Goal: Communication & Community: Answer question/provide support

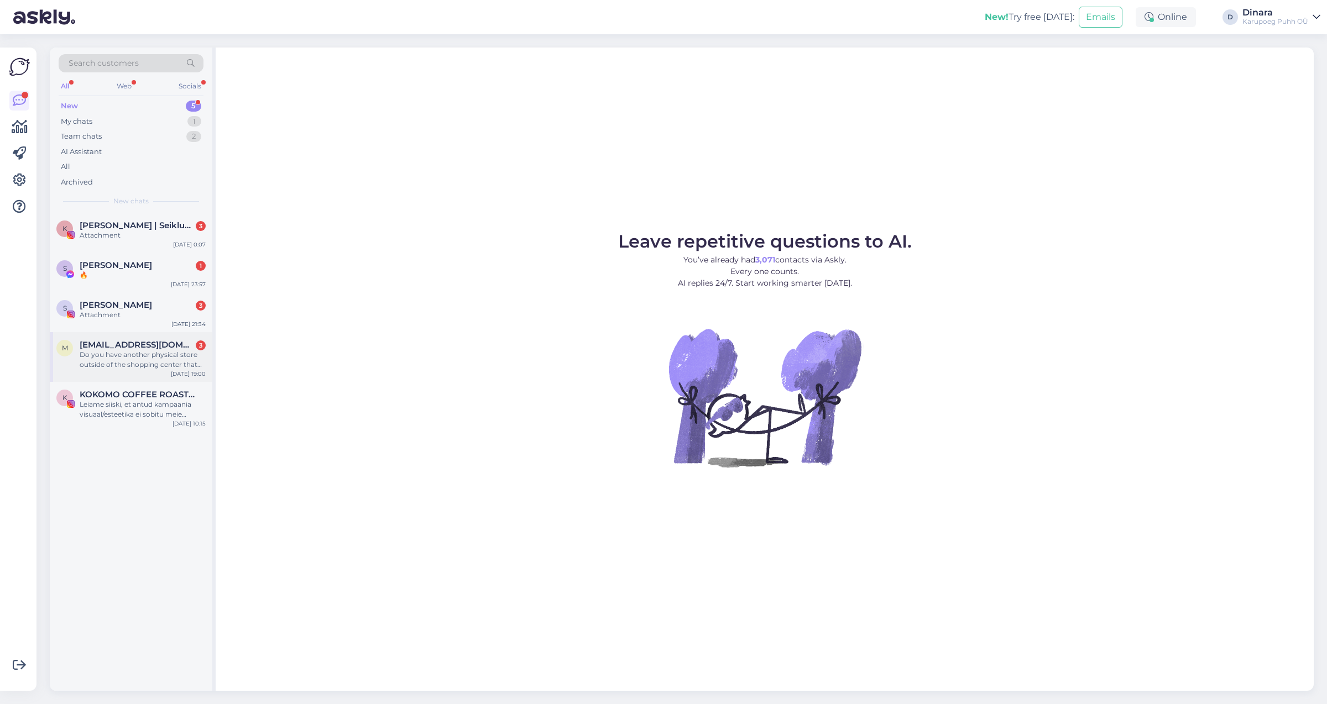
click at [151, 354] on div "Do you have another physical store outside of the shopping center that has all …" at bounding box center [143, 360] width 126 height 20
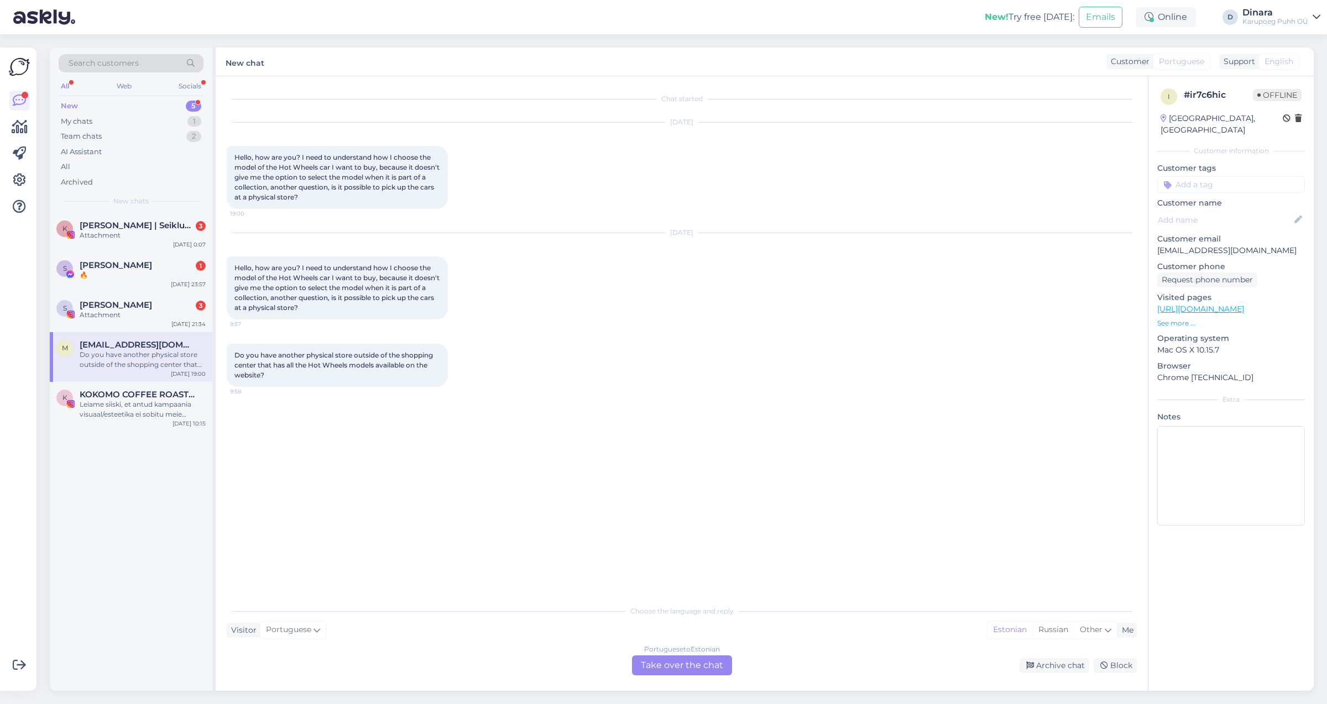
click at [688, 669] on div "Portuguese to Estonian Take over the chat" at bounding box center [682, 666] width 100 height 20
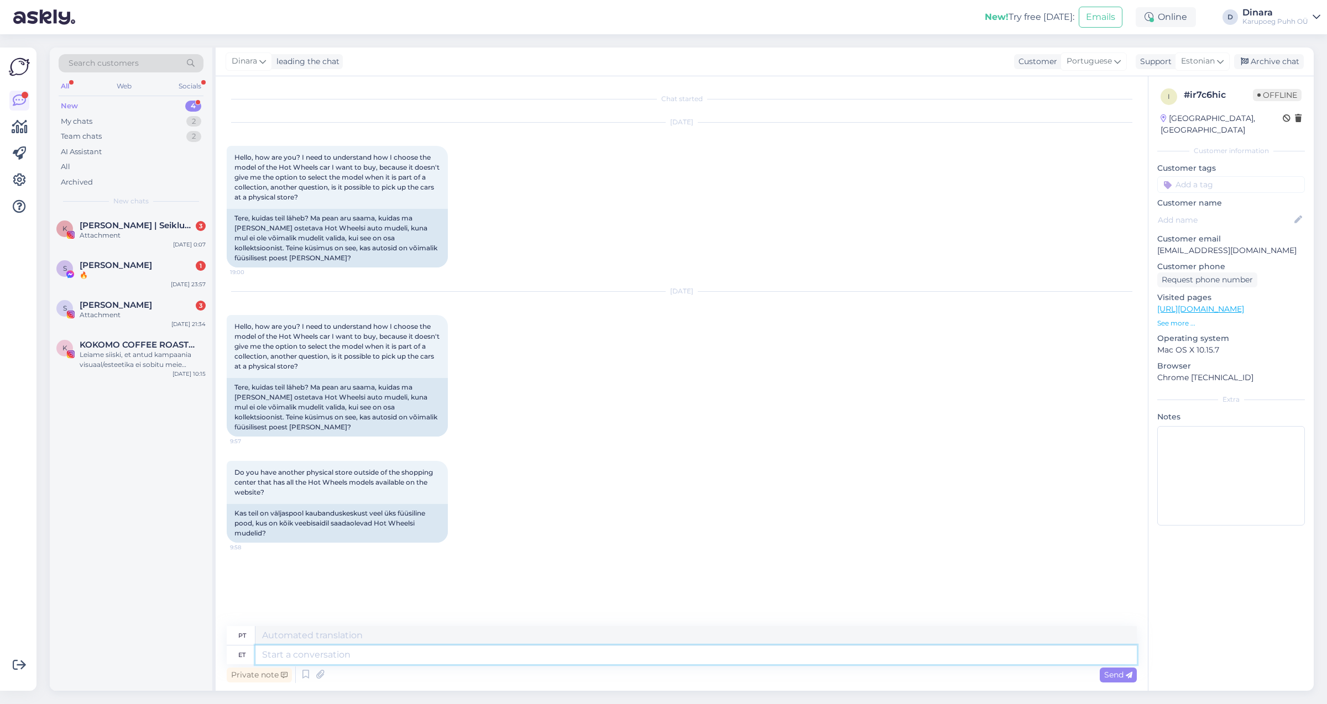
click at [408, 657] on textarea at bounding box center [695, 655] width 881 height 19
type textarea "Tere"
type textarea "Olá1"
type textarea "Tere!"
type textarea "Olá!"
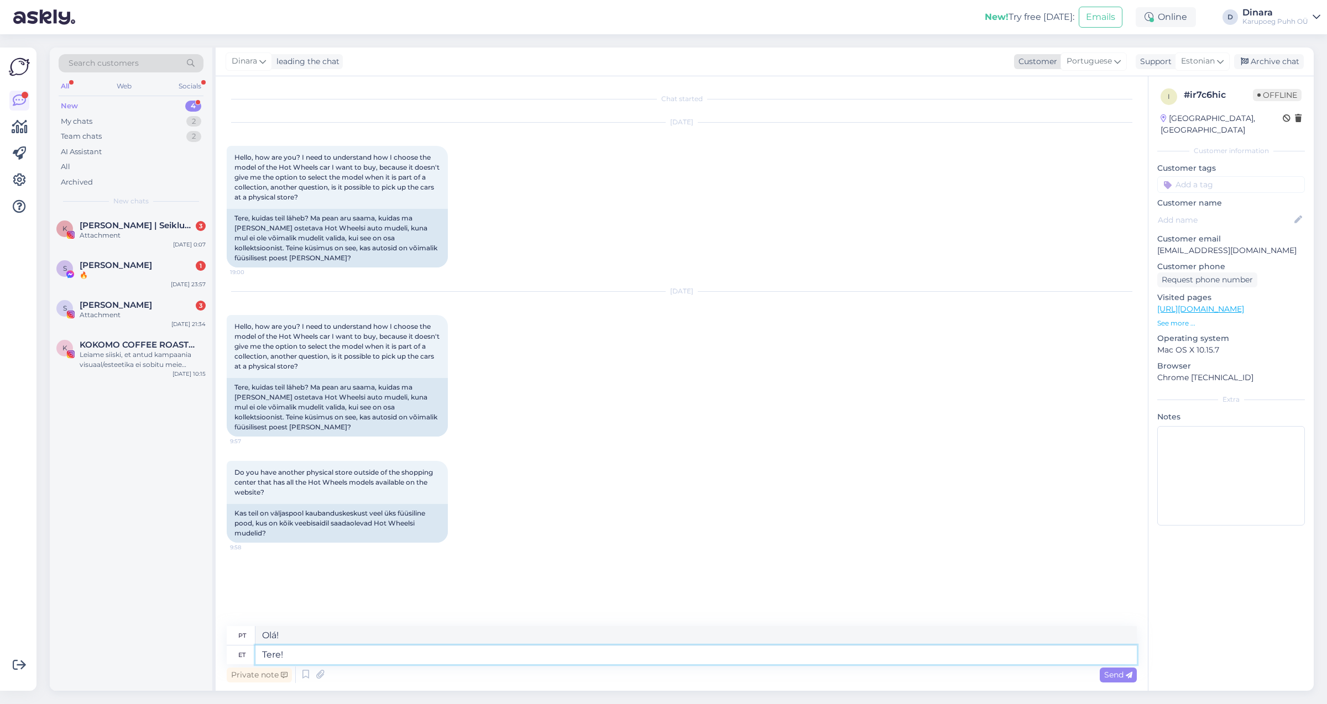
type textarea "Tere!"
click at [1113, 60] on div "Portuguese" at bounding box center [1093, 62] width 66 height 18
click at [1105, 177] on link "English" at bounding box center [1070, 172] width 122 height 18
type textarea "Hello!"
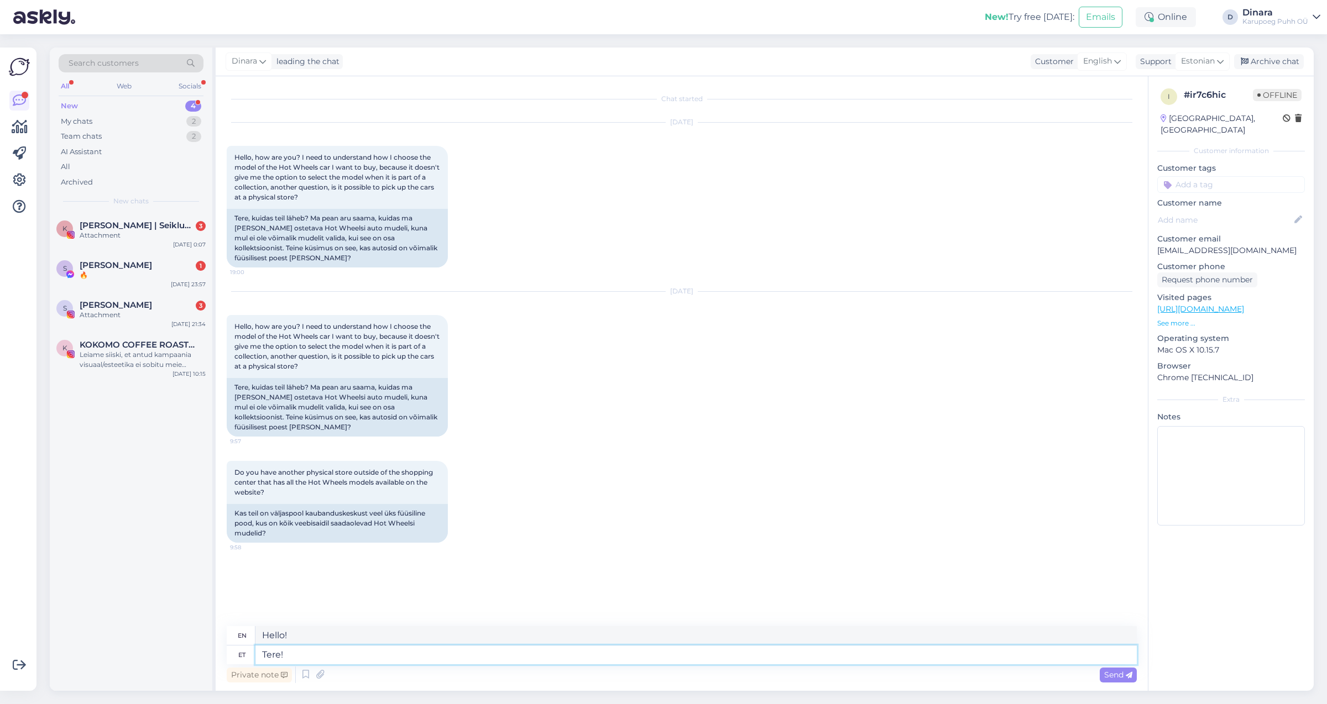
click at [478, 652] on textarea "Tere!" at bounding box center [695, 655] width 881 height 19
type textarea "Tere! Kuidas"
type textarea "Hello! How are you?"
type textarea "Tere! Kuidas on kood"
type textarea "Hello! How is the code?"
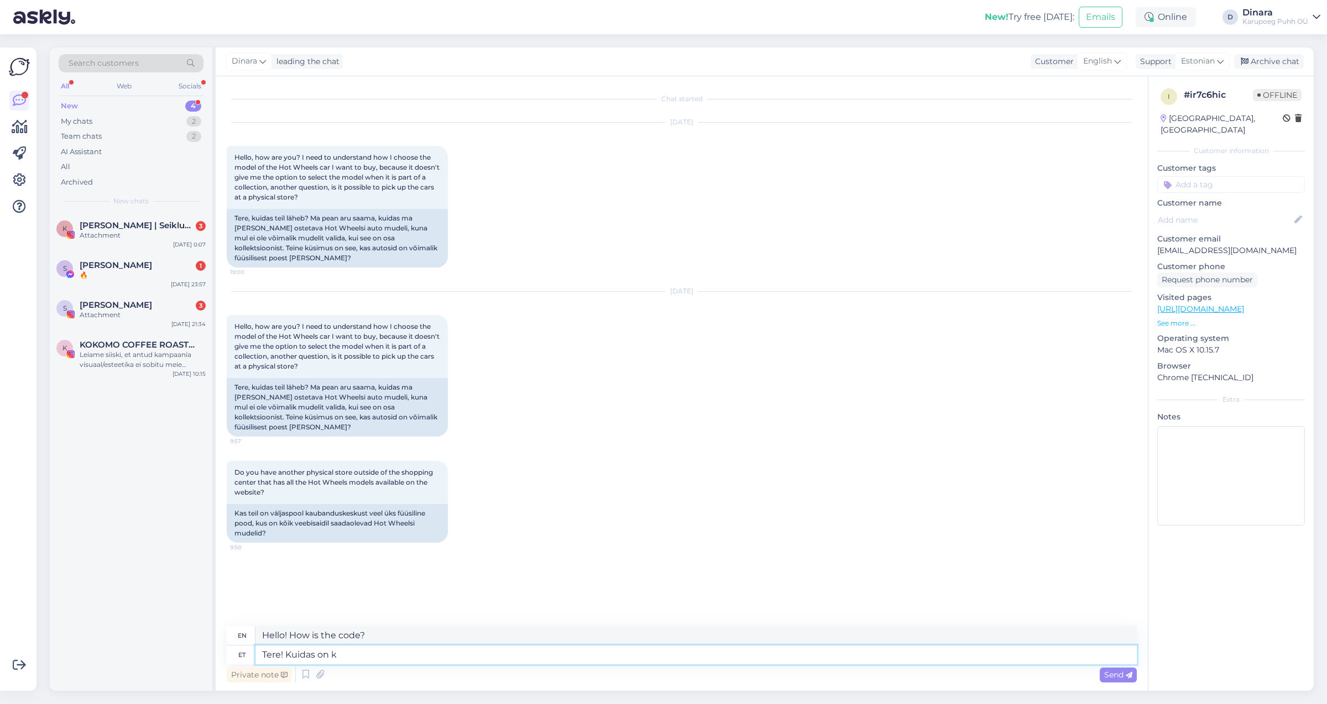
type textarea "Tere! Kuidas on"
type textarea "Hello! How are you?"
type textarea "Tere!"
type textarea "Hello!"
type textarea "Tere! Millised"
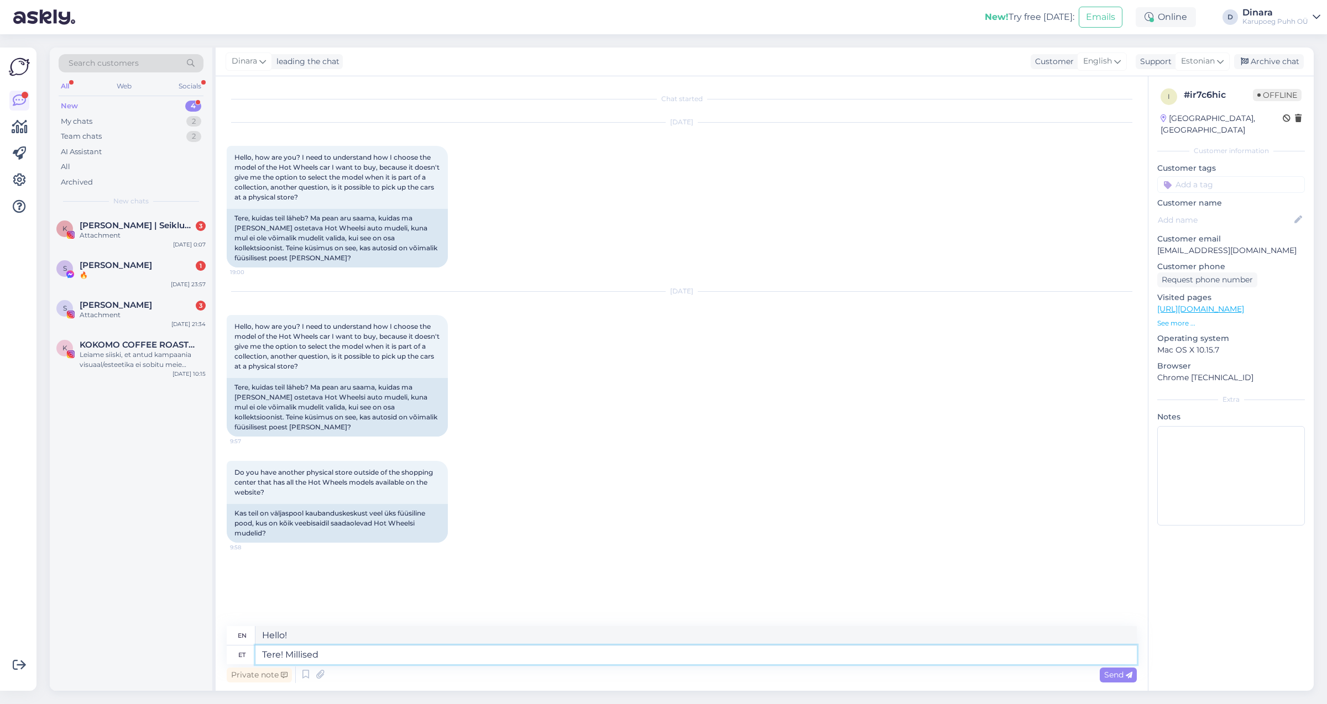
type textarea "Hello! What are"
type textarea "Tere! Millised täpsel a"
type textarea "Hello! What exactly"
type textarea "Tere! Millised täpsel autod"
type textarea "Hello! What exact cars?"
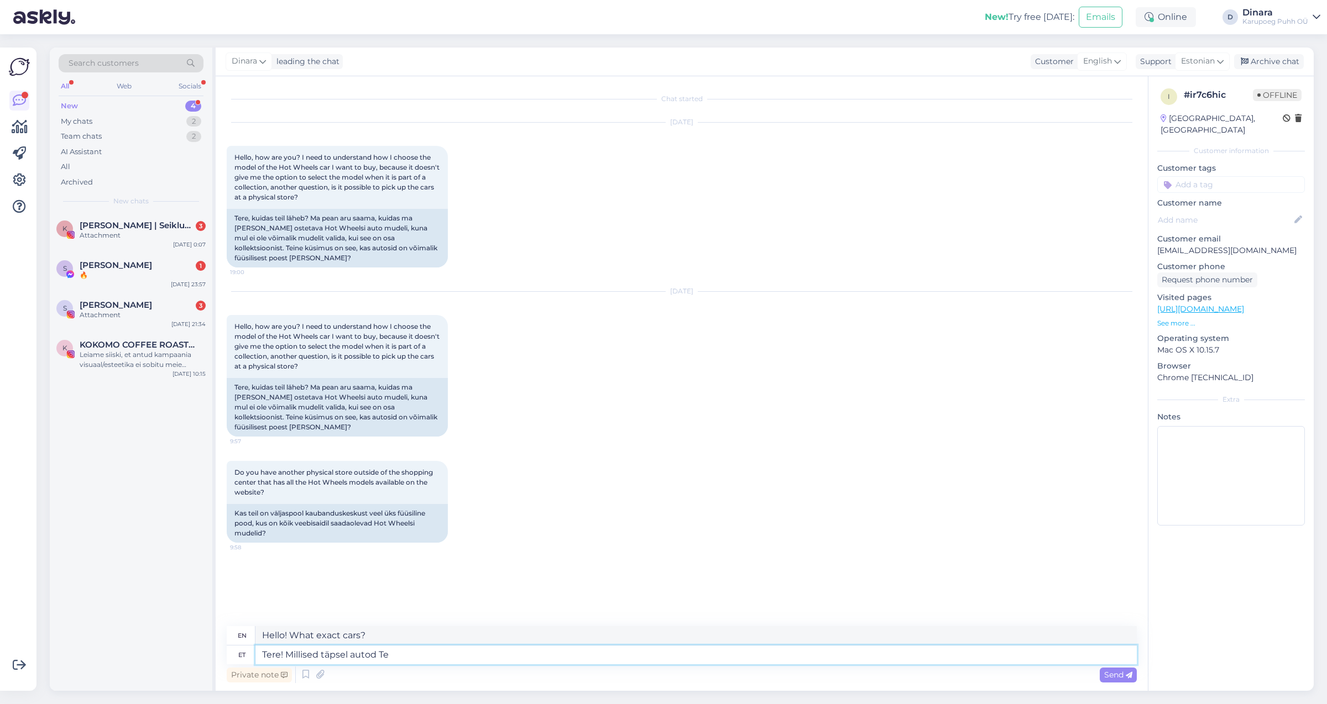
type textarea "Tere! Millised täpsel autod Te"
type textarea "Hello! What exact cars are you looking for?"
type textarea "Tere! Millised täpsel autod Te mõtlete"
type textarea "Hello! What exact cars are you thinking of?"
type textarea "Tere! Millised täpsel autod Te mõtlete? [GEOGRAPHIC_DATA] o"
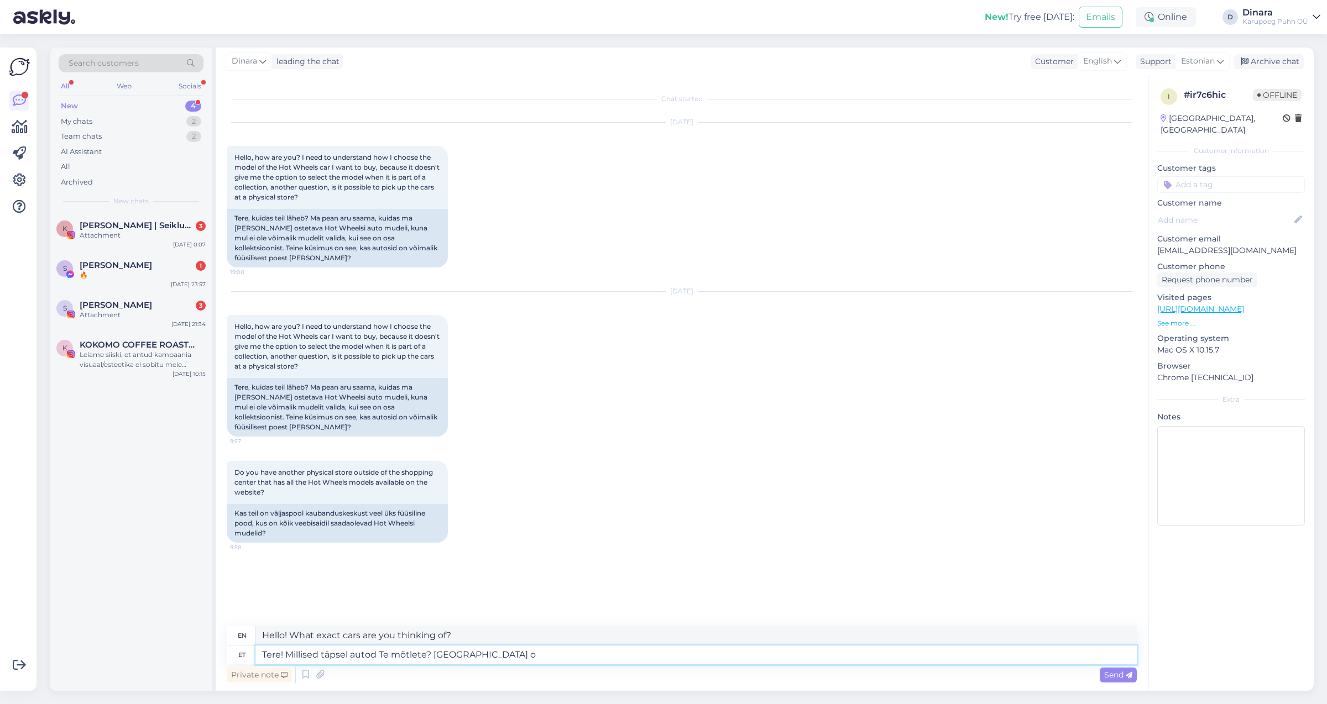
type textarea "Hello! What exact cars are you thinking of? In [GEOGRAPHIC_DATA]"
type textarea "Tere! Millised täpsel autod Te mõtlete? [GEOGRAPHIC_DATA] on"
type textarea "Hello! What exact cars are you thinking of? In [GEOGRAPHIC_DATA] there are"
type textarea "Tere! Millised täpsel autod Te mõtlete? [GEOGRAPHIC_DATA] on 2"
type textarea "Hello! What exact cars are you thinking of? There are 2 in [GEOGRAPHIC_DATA]."
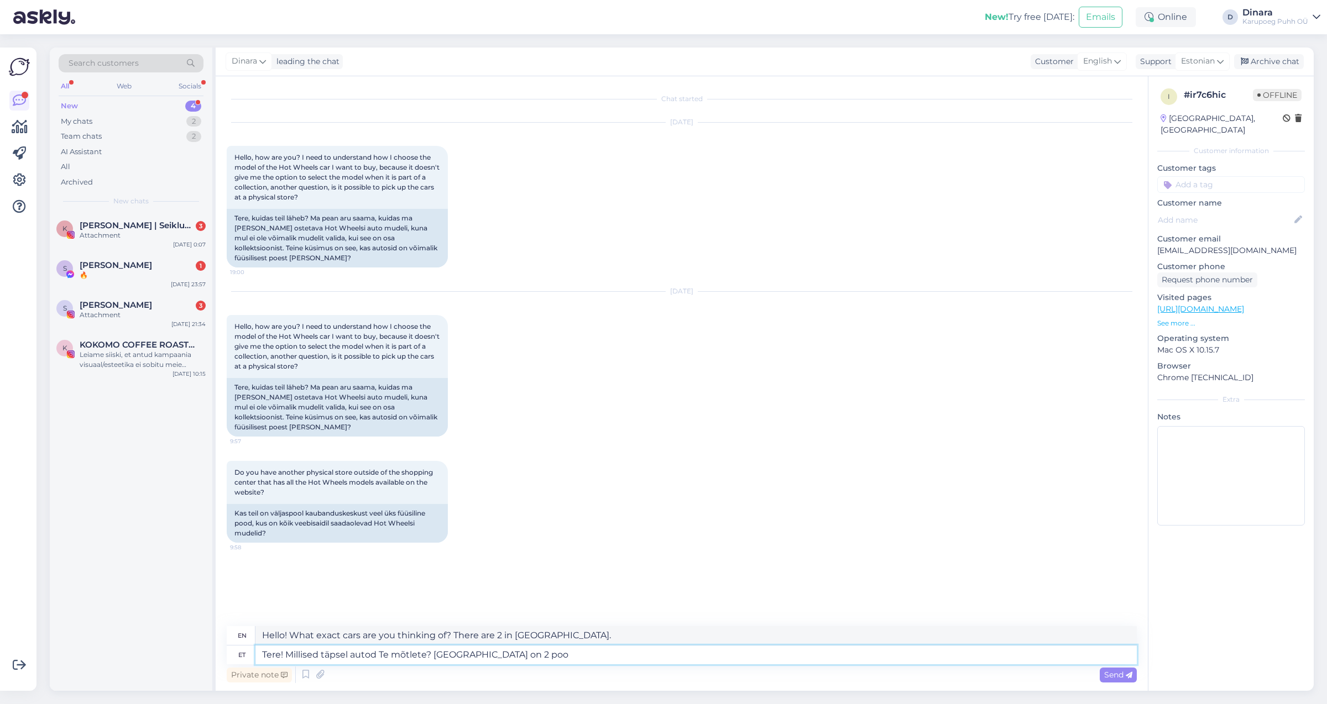
type textarea "Tere! Millised täpsel autod Te mõtlete? [GEOGRAPHIC_DATA] on 2 pood"
type textarea "Hello! What exact cars are you thinking of? There are 2 stores in [GEOGRAPHIC_D…"
type textarea "Tere! Millised täpsel autod Te mõtlete? [GEOGRAPHIC_DATA] on 2 poodi Ülemiste"
type textarea "Hello! What exact cars are you thinking of? There are 2 stores in [GEOGRAPHIC_D…"
type textarea "Tere! Millised täpsel autod Te mõtlete? [GEOGRAPHIC_DATA] on 2 poodi Ülemiste k…"
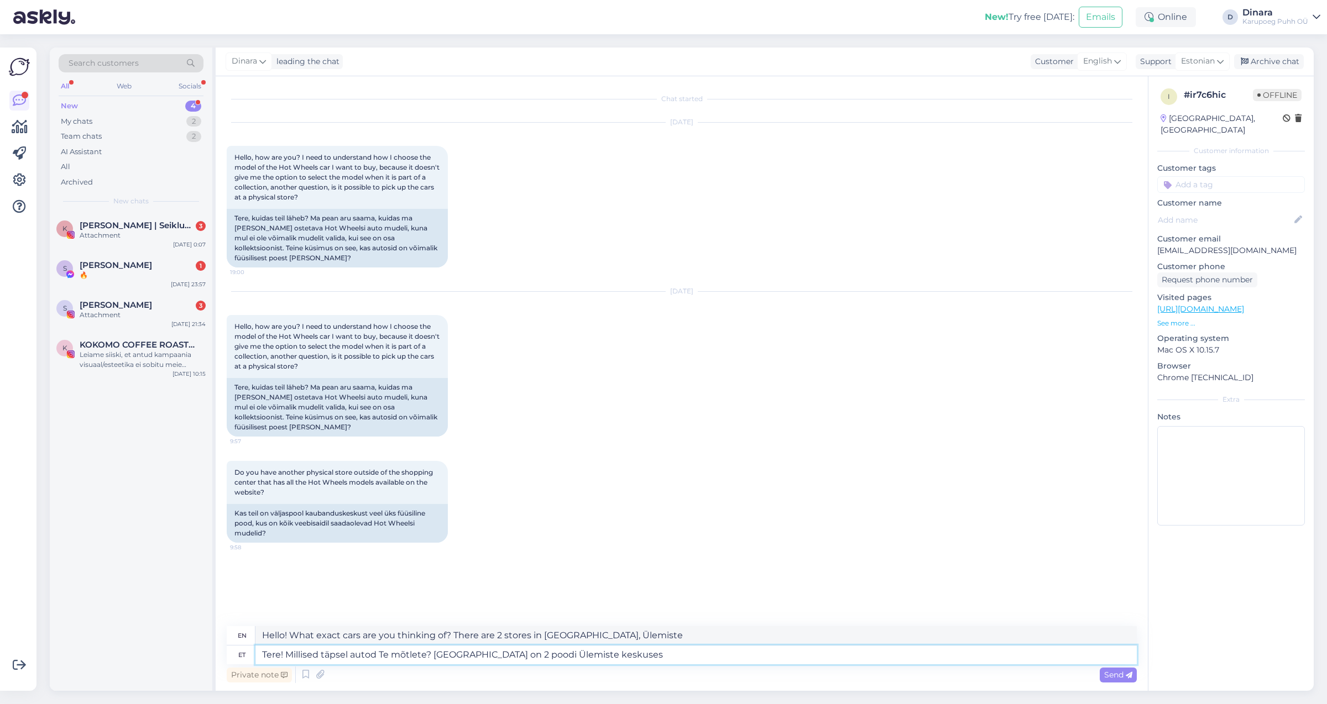
type textarea "Hello! What exact cars are you thinking of? There are 2 stores in [GEOGRAPHIC_D…"
type textarea "Tere! Millised täpsel autod Te mõtlete? [GEOGRAPHIC_DATA] on 2 poodi Ülemiste k…"
type textarea "Hello! What exact cars are you thinking of? There are 2 stores in [GEOGRAPHIC_D…"
type textarea "Tere! Millised täpsel autod Te mõtlete? [GEOGRAPHIC_DATA] on 2 poodi Ülemiste k…"
type textarea "Hello! What exact cars are you thinking of? There are 2 stores in [GEOGRAPHIC_D…"
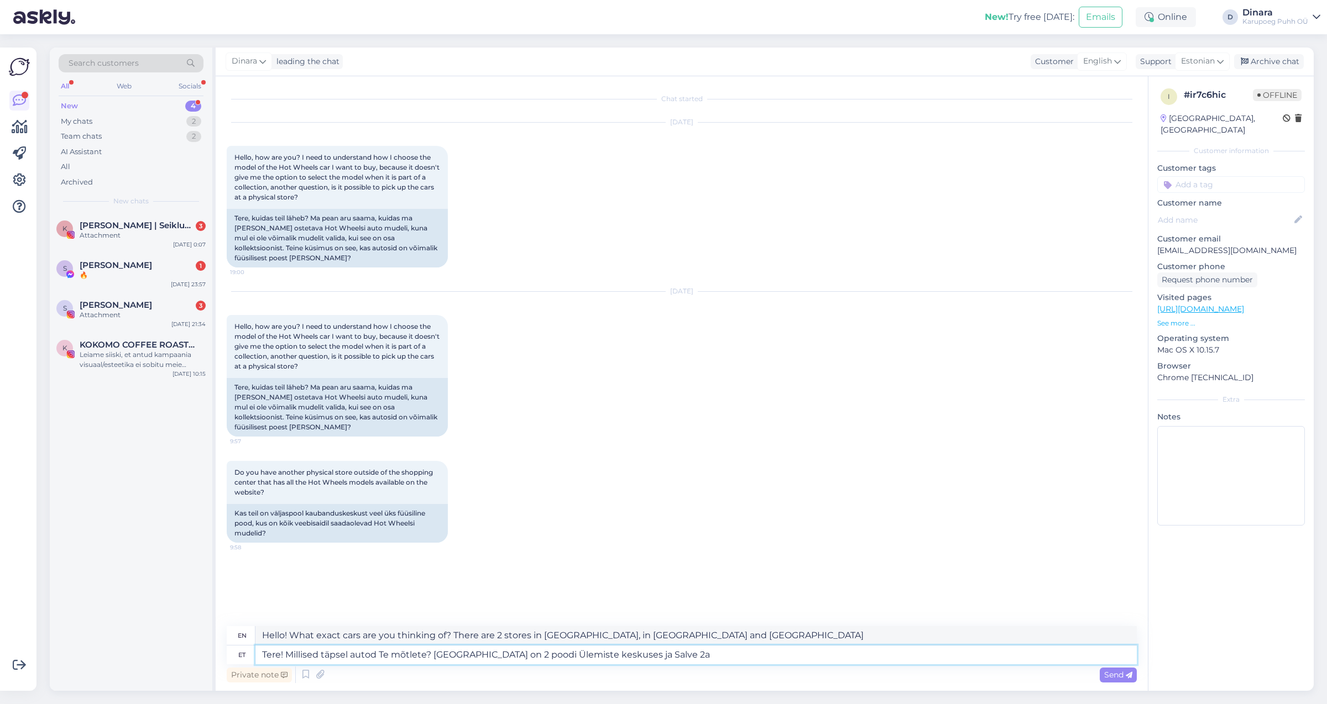
type textarea "Tere! Millised täpsel autod Te mõtlete? [GEOGRAPHIC_DATA] on 2 poodi Ülemiste k…"
type textarea "Hello! What exact cars are you thinking of? There are 2 stores in [GEOGRAPHIC_D…"
type textarea "Tere! Millised täpsel autod Te mõtlete? [GEOGRAPHIC_DATA] on 2 poodi Ülemiste k…"
type textarea "Hello! What exact cars are you thinking of? There are 2 stores in [GEOGRAPHIC_D…"
type textarea "Tere! Millised täpsel autod Te mõtlete? [GEOGRAPHIC_DATA] on 2 poodi Ülemiste k…"
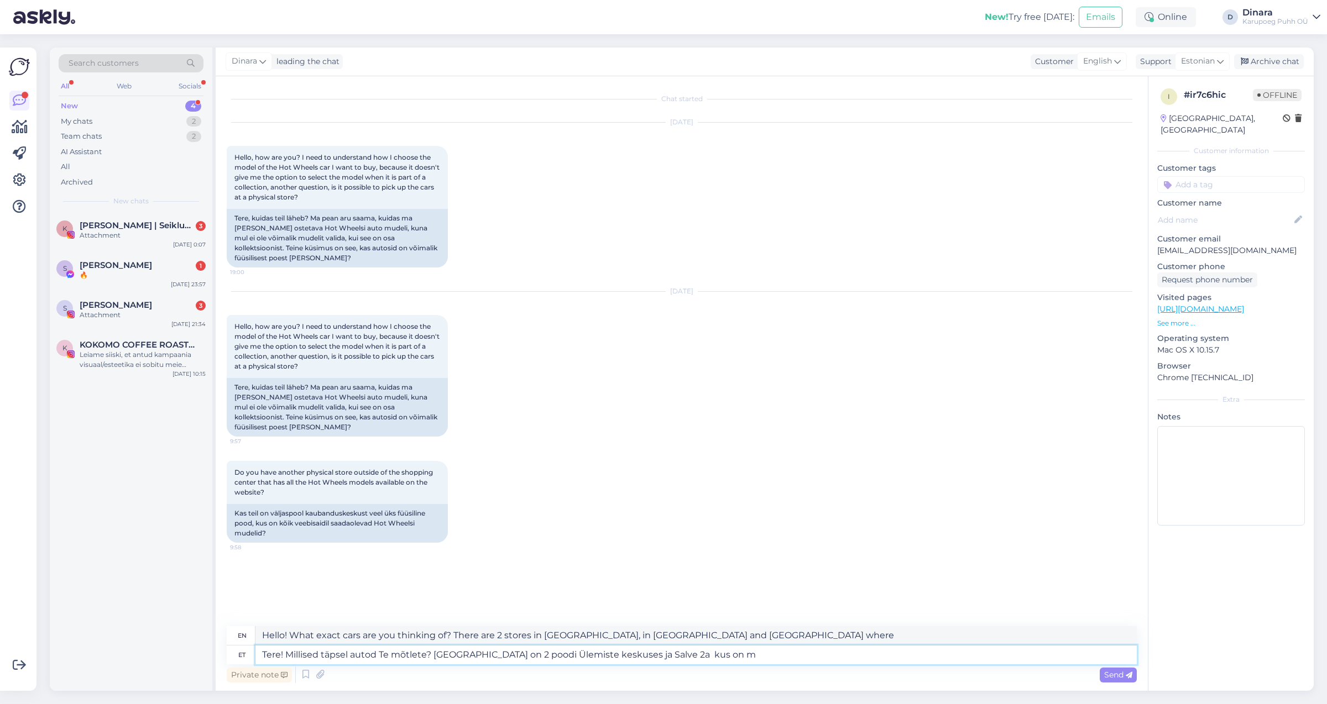
type textarea "Hello! What exact cars are you thinking of? There are 2 stores in [GEOGRAPHIC_D…"
type textarea "Tere! Millised täpsel autod Te mõtlete? [GEOGRAPHIC_DATA] on 2 poodi Ülemiste k…"
type textarea "Hello! What exact cars are you thinking of? There are 2 stores in [GEOGRAPHIC_D…"
type textarea "Tere! Millised täpsel autod Te mõtlete? [GEOGRAPHIC_DATA] on 2 poodi Ülemiste k…"
type textarea "Hello! What exact cars are you thinking of? There are 2 stores in [GEOGRAPHIC_D…"
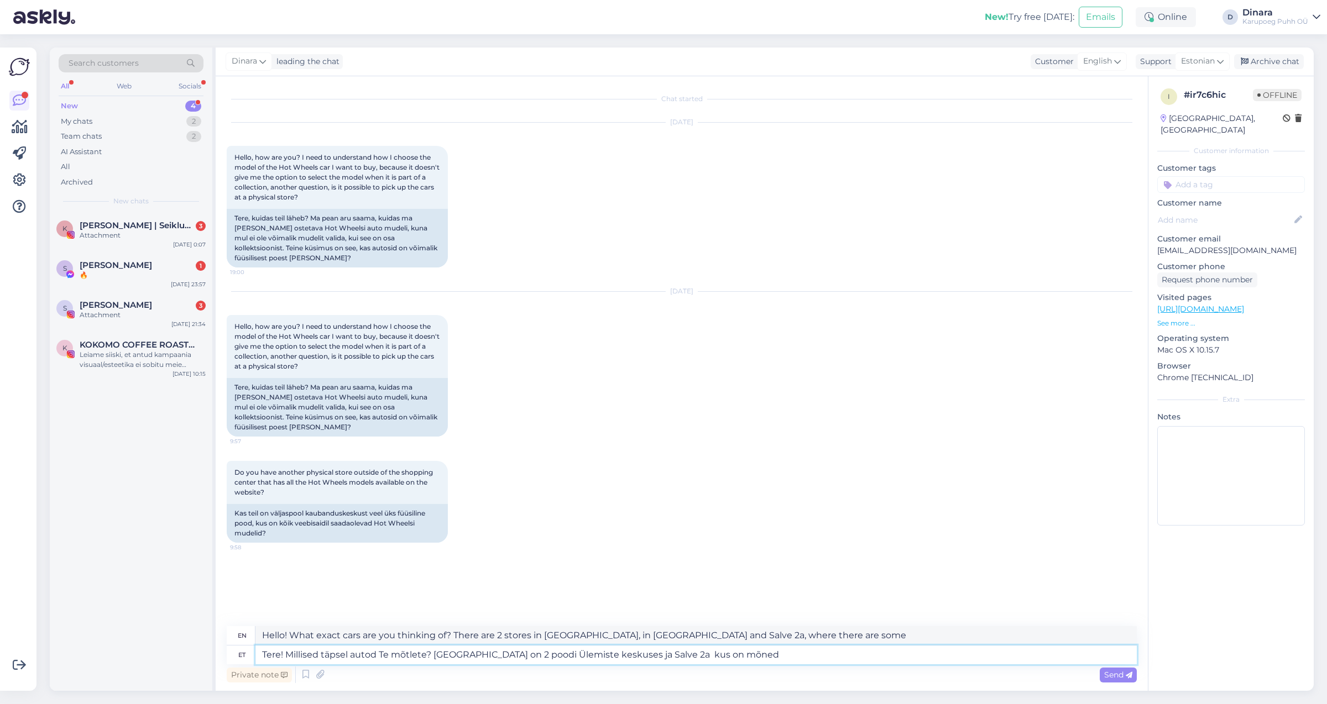
type textarea "Tere! Millised täpsel autod Te mõtlete? [GEOGRAPHIC_DATA] on 2 poodi Ülemiste k…"
type textarea "Hello! What exact cars are you thinking of? There are 2 stores in [GEOGRAPHIC_D…"
type textarea "Tere! Millised täpsel autod Te mõtlete? [GEOGRAPHIC_DATA] on 2 poodi Ülemiste k…"
type textarea "Hello! What exact cars are you thinking of? There are 2 stores in [GEOGRAPHIC_D…"
type textarea "Tere! Millised täpsel autod Te mõtlete? [GEOGRAPHIC_DATA] on 2 poodi Ülemiste k…"
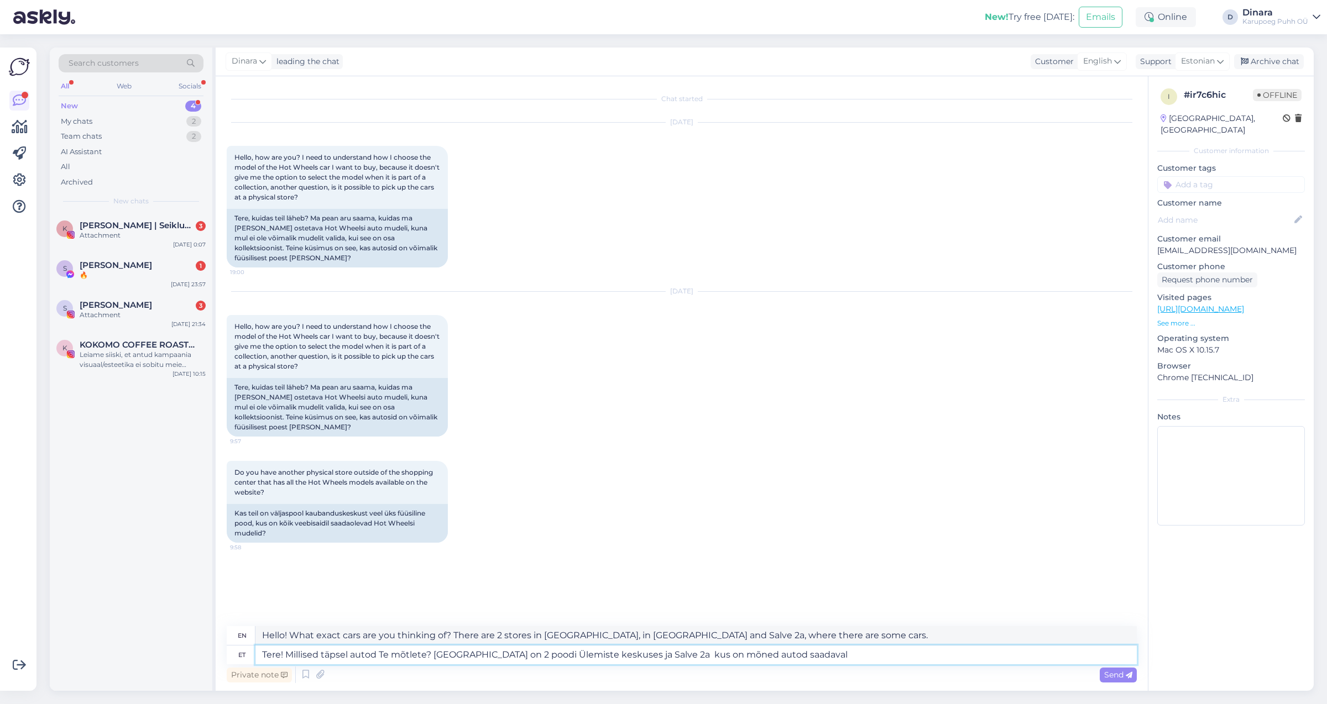
type textarea "Hello! What exact cars are you thinking of? There are 2 stores in [GEOGRAPHIC_D…"
click at [348, 657] on textarea "Tere! Millised täpsel autod Te mõtlete? [GEOGRAPHIC_DATA] on 2 poodi Ülemiste k…" at bounding box center [695, 655] width 881 height 19
type textarea "Tere! Millised täpselt autod Te mõtlete? [GEOGRAPHIC_DATA] on 2 poodi Ülemiste …"
type textarea "Hello! What cars exactly do you mean? There are 2 stores in [GEOGRAPHIC_DATA], …"
type textarea "Tere! Millised täpselt autod Te mõtlete? [GEOGRAPHIC_DATA] on 2 poodi Ülemiste …"
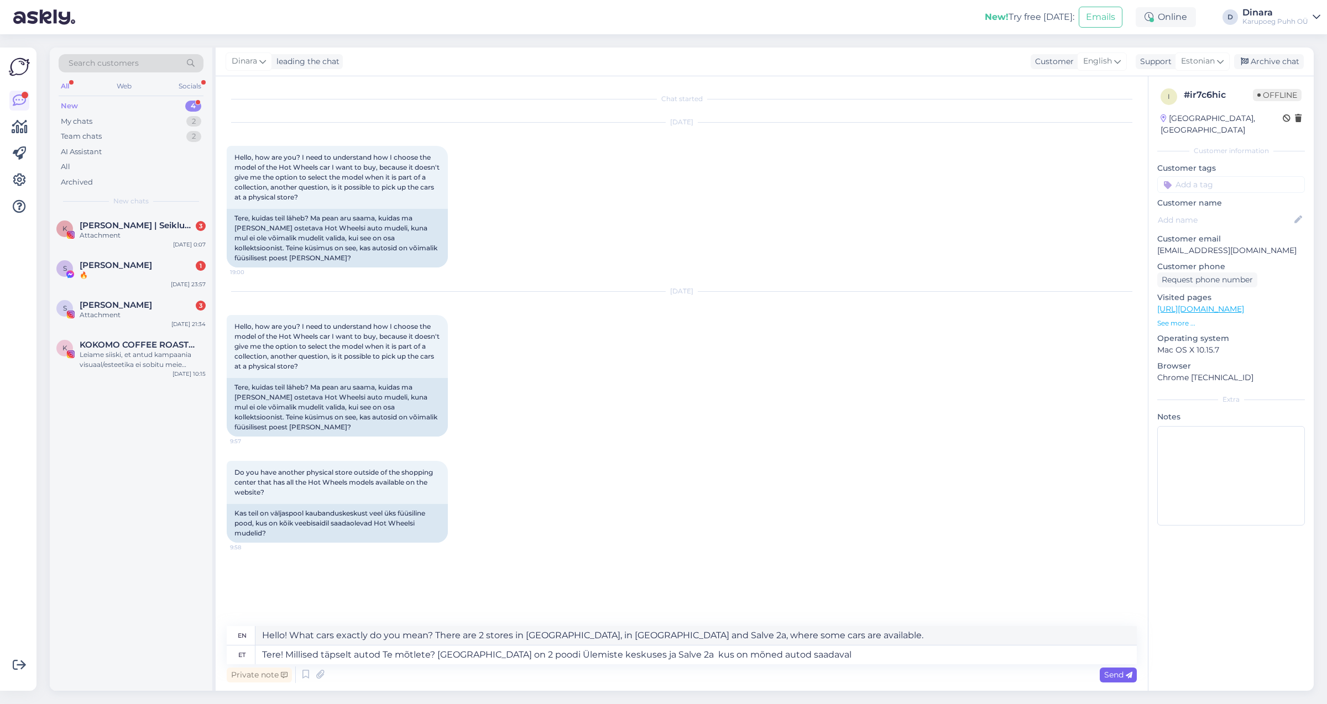
click at [1123, 672] on span "Send" at bounding box center [1118, 675] width 28 height 10
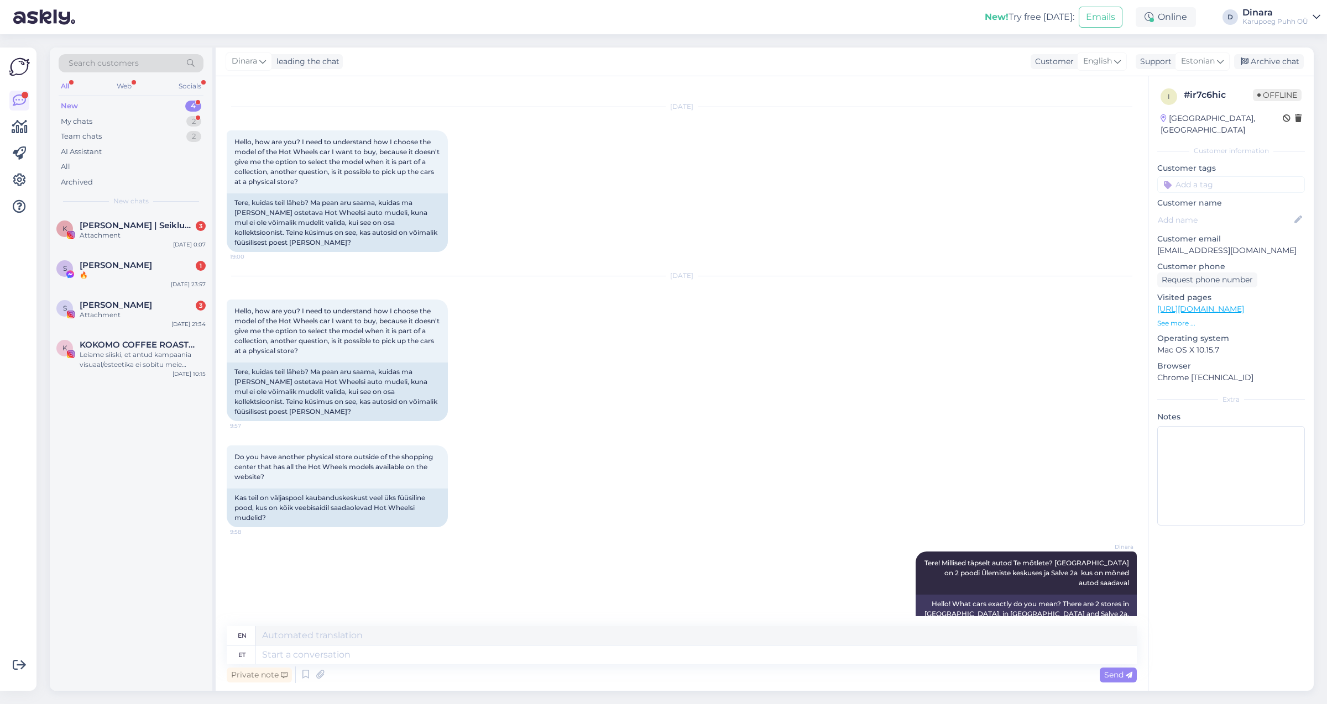
scroll to position [82, 0]
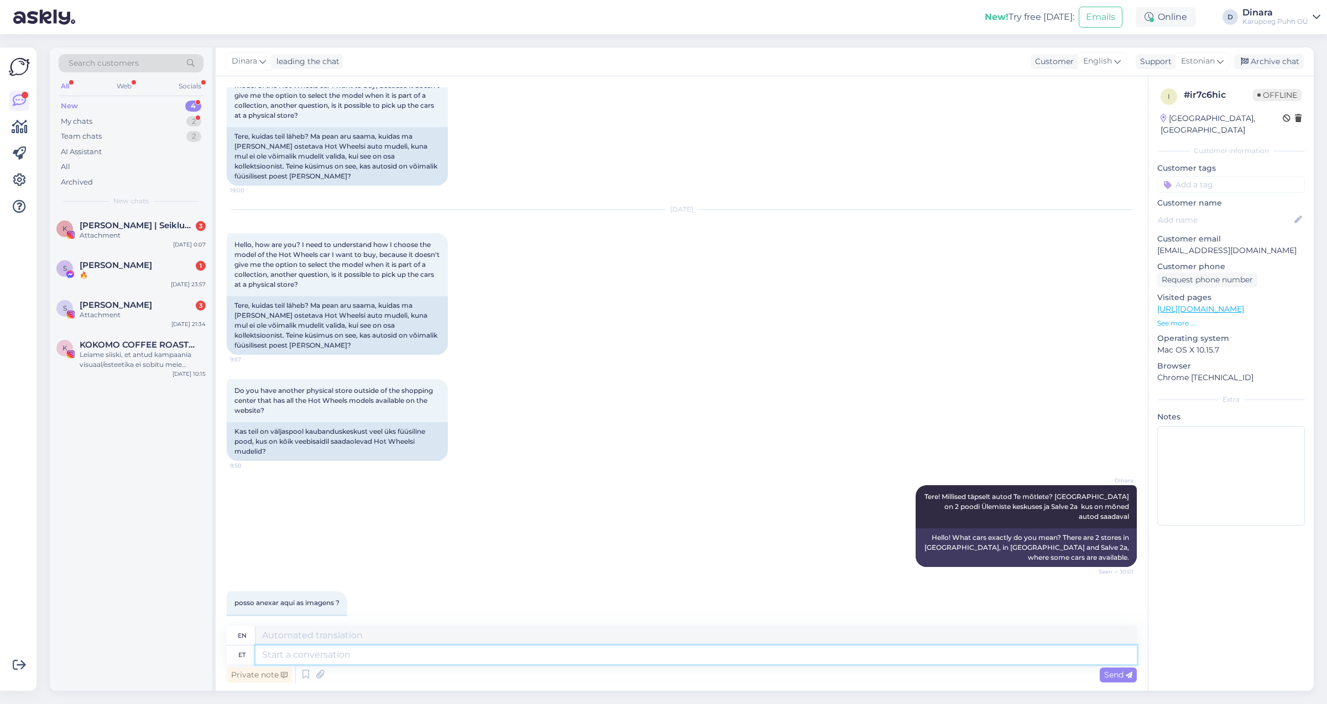
click at [450, 649] on textarea at bounding box center [695, 655] width 881 height 19
type textarea "kuidas"
type textarea "how"
type textarea "kuidas on"
type textarea "how are you"
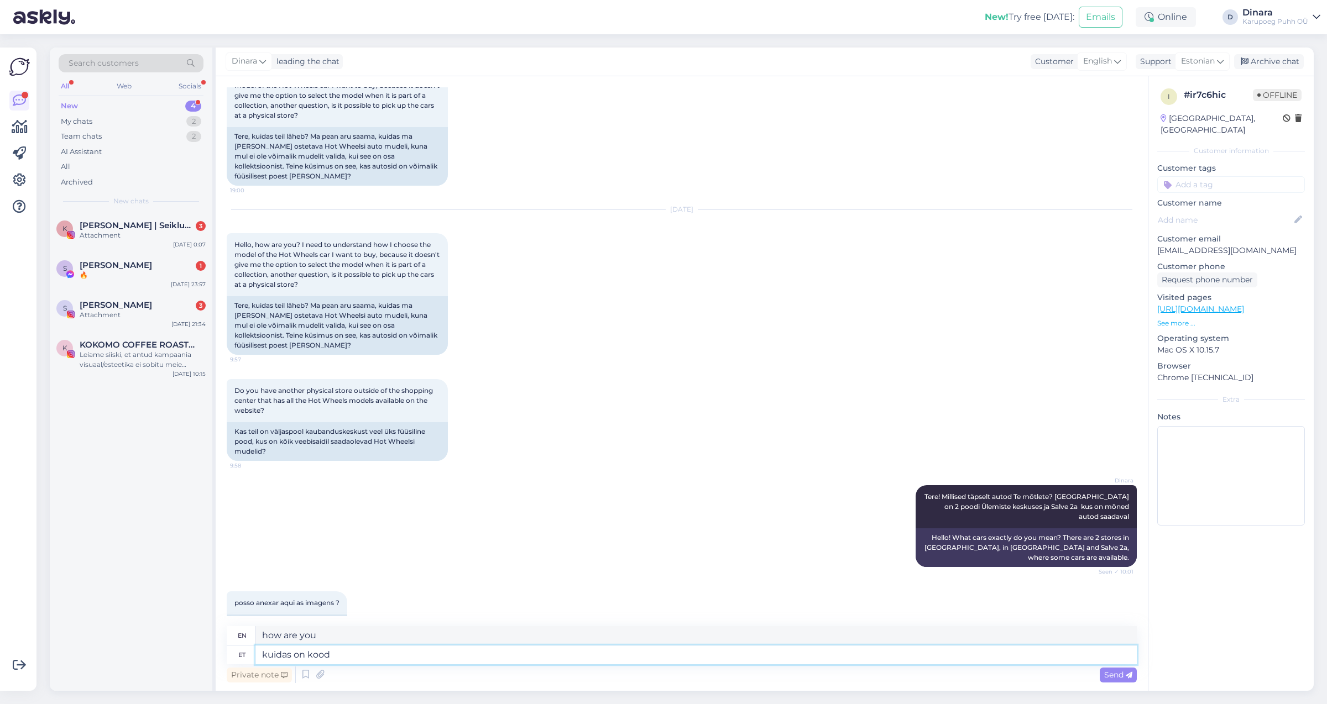
type textarea "kuidas on kood?"
type textarea "How is the code?"
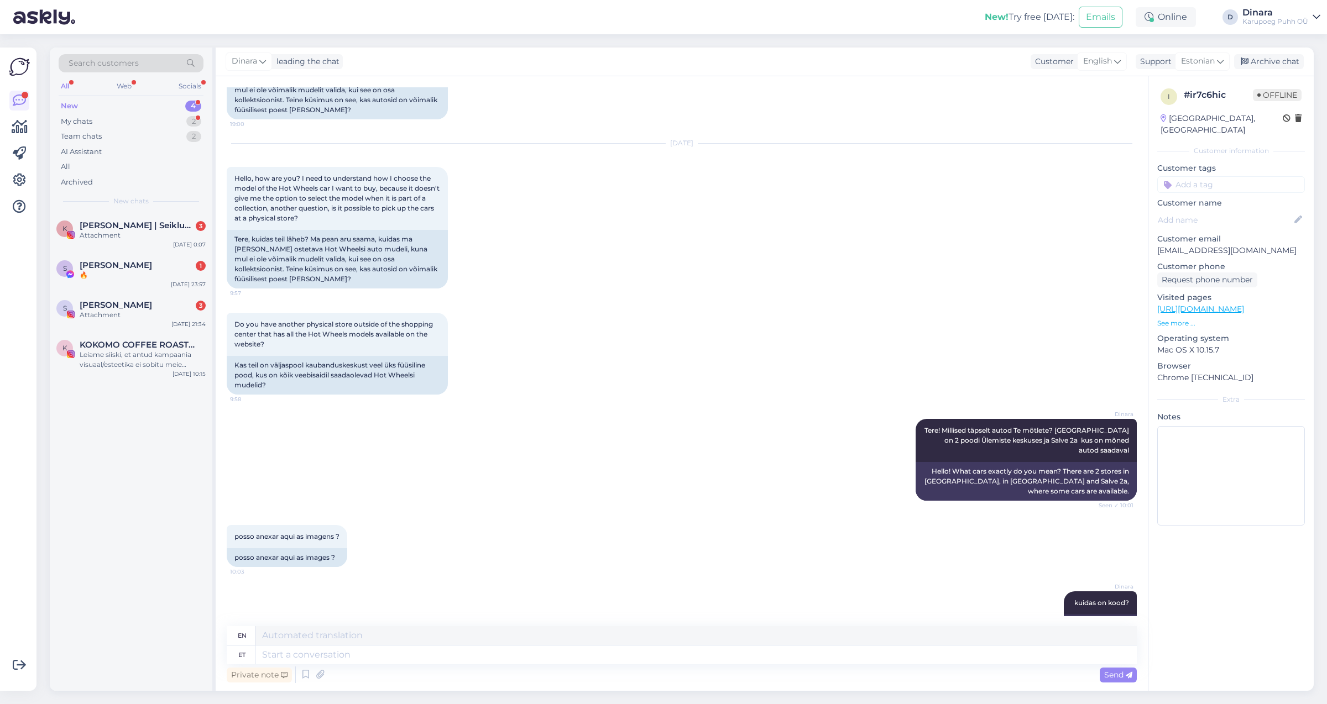
scroll to position [354, 0]
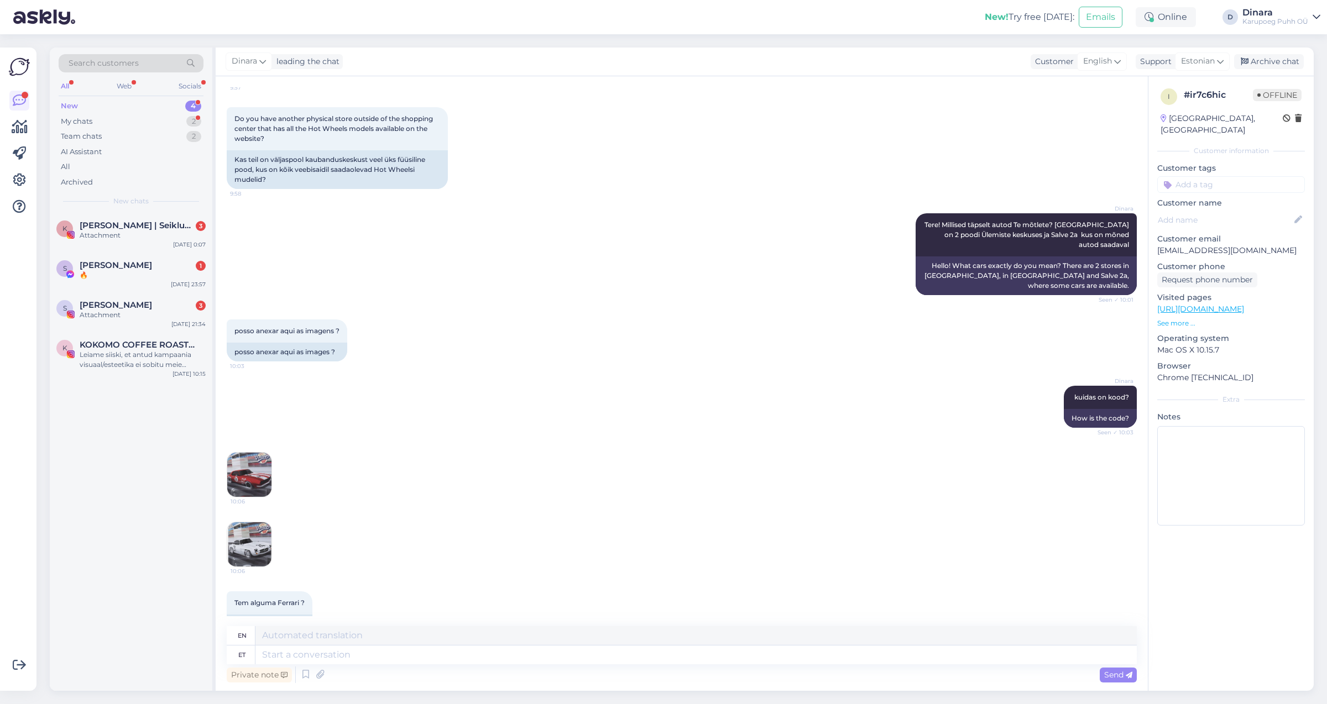
click at [261, 453] on img at bounding box center [249, 475] width 44 height 44
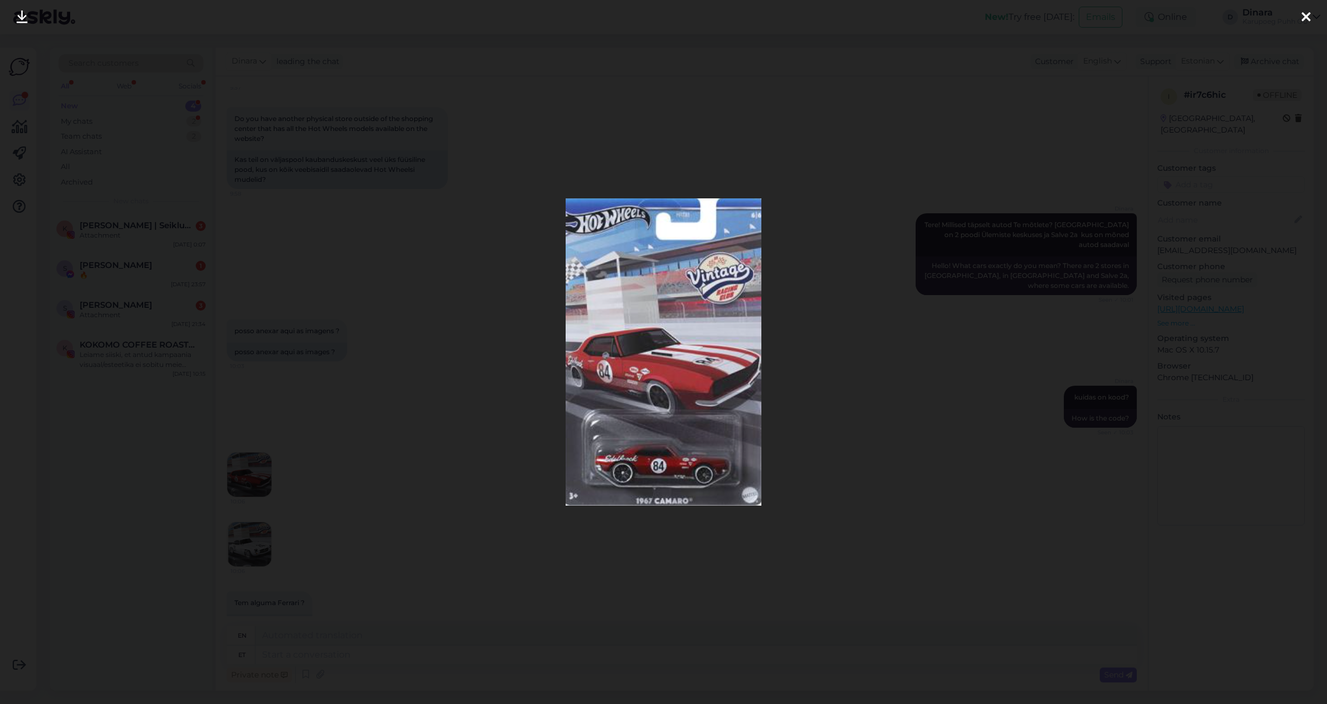
click at [1296, 17] on div at bounding box center [1306, 17] width 22 height 35
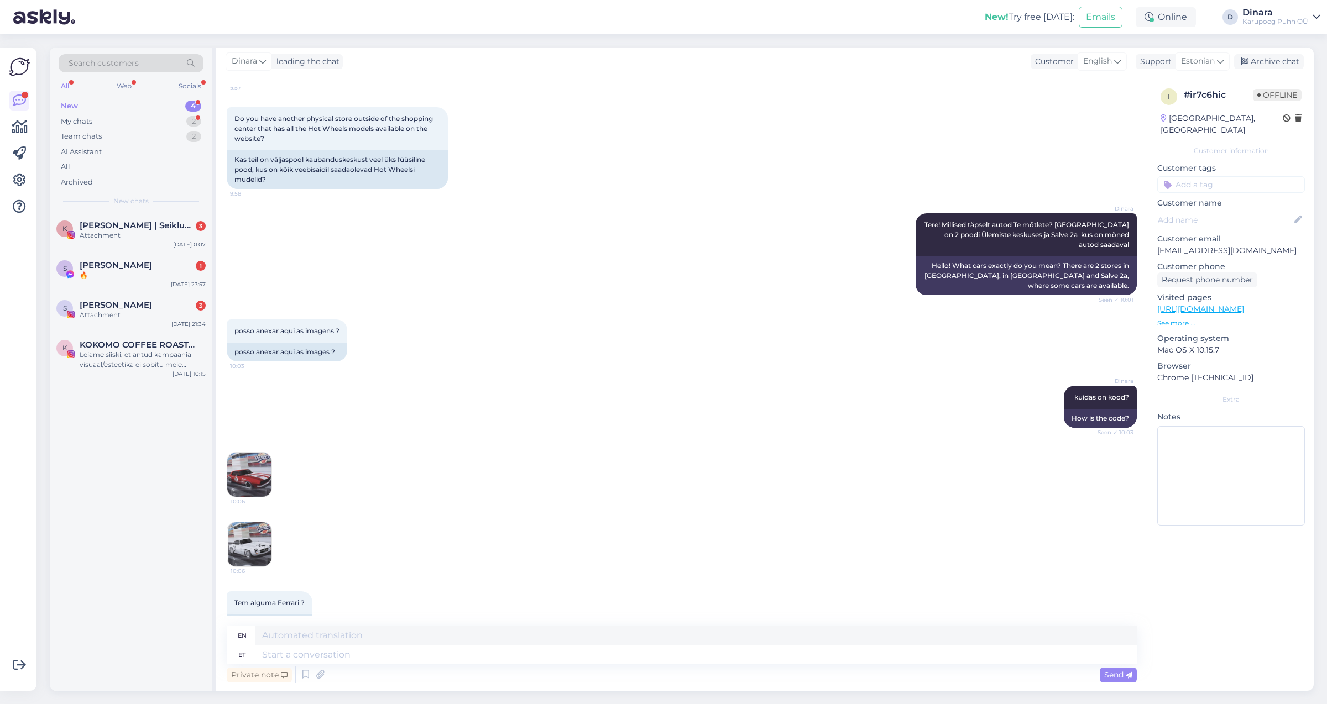
click at [254, 522] on img at bounding box center [249, 544] width 44 height 44
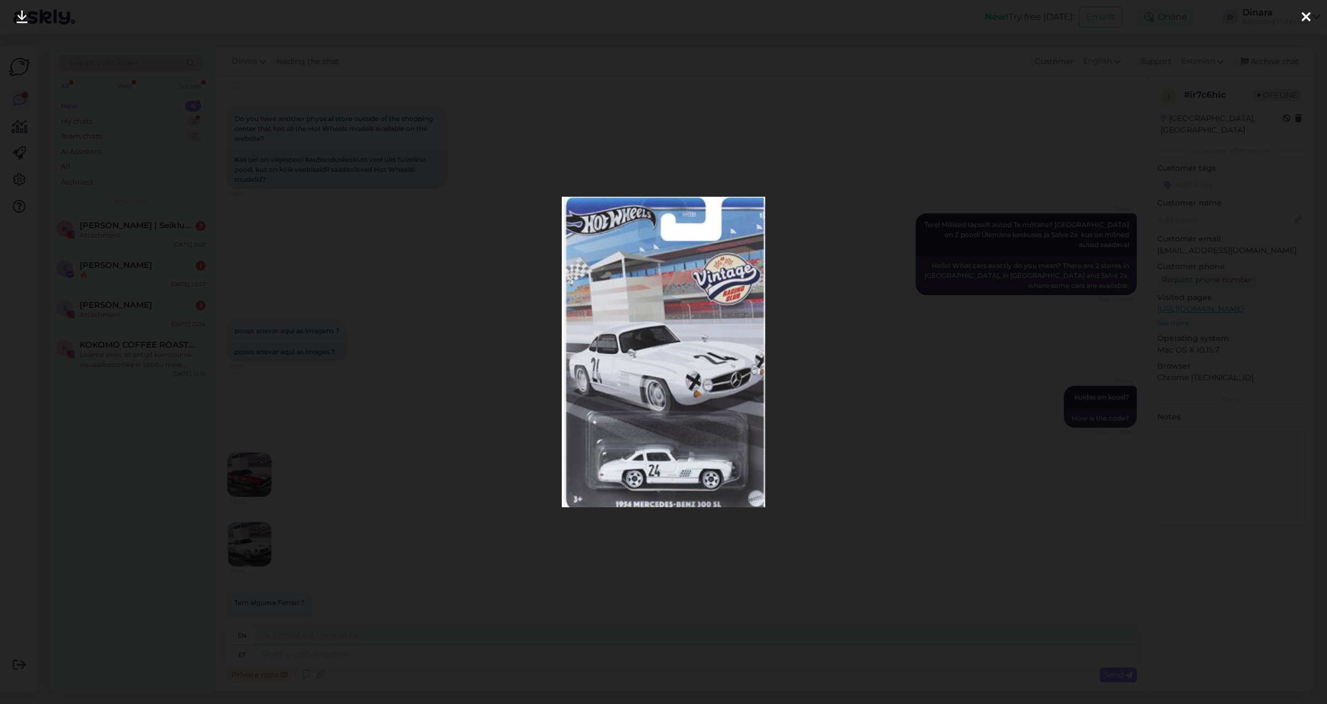
click at [1310, 14] on div at bounding box center [1306, 17] width 22 height 35
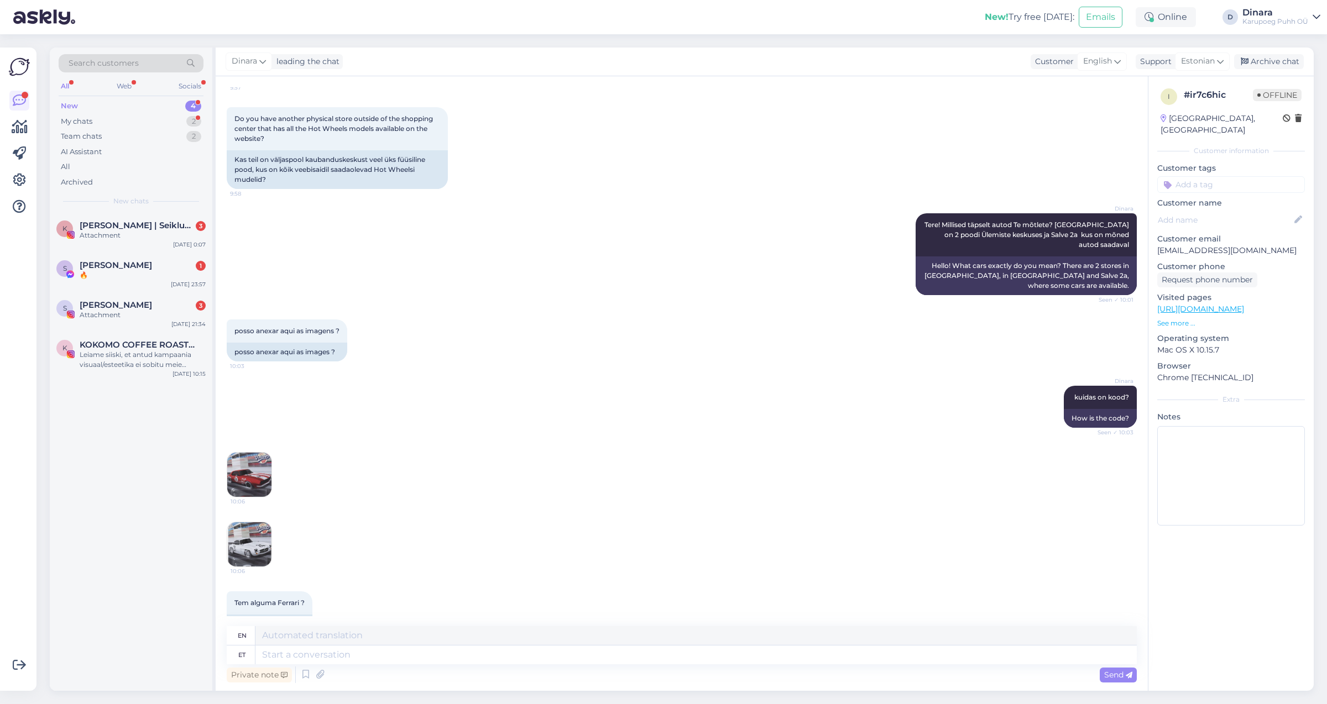
scroll to position [420, 0]
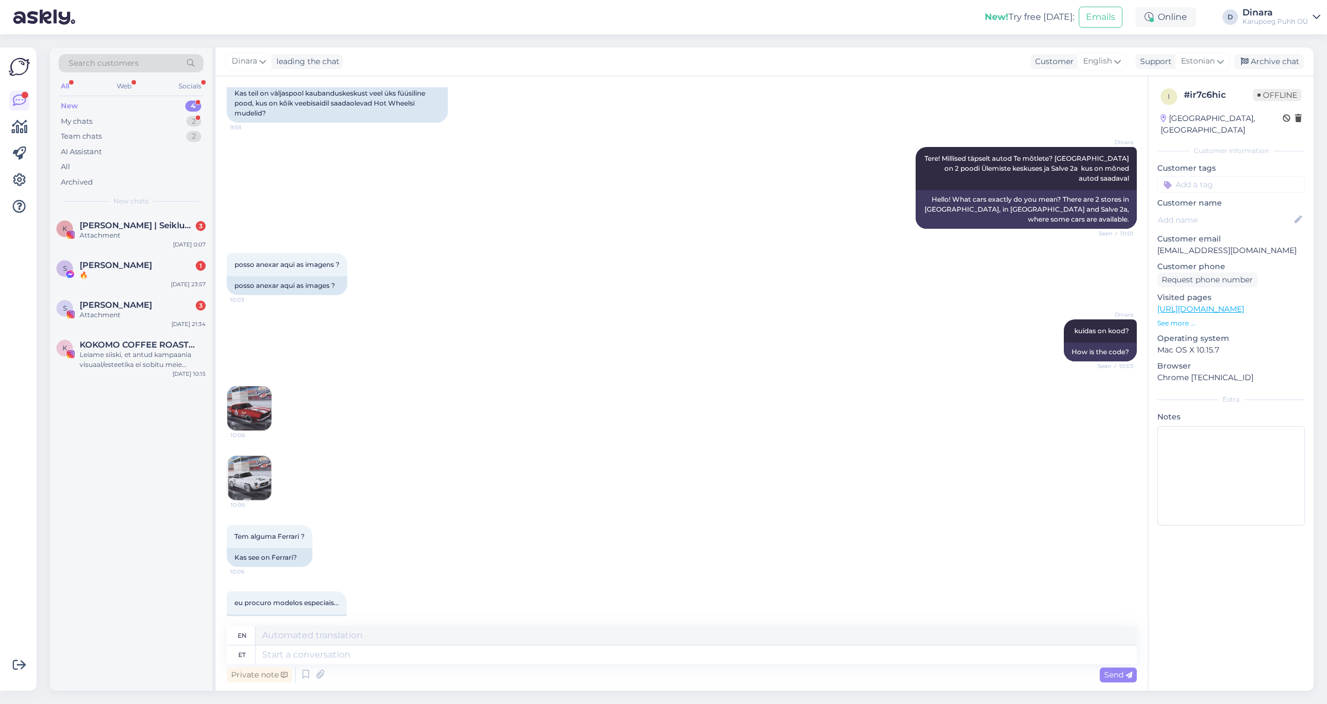
click at [248, 386] on img at bounding box center [249, 408] width 44 height 44
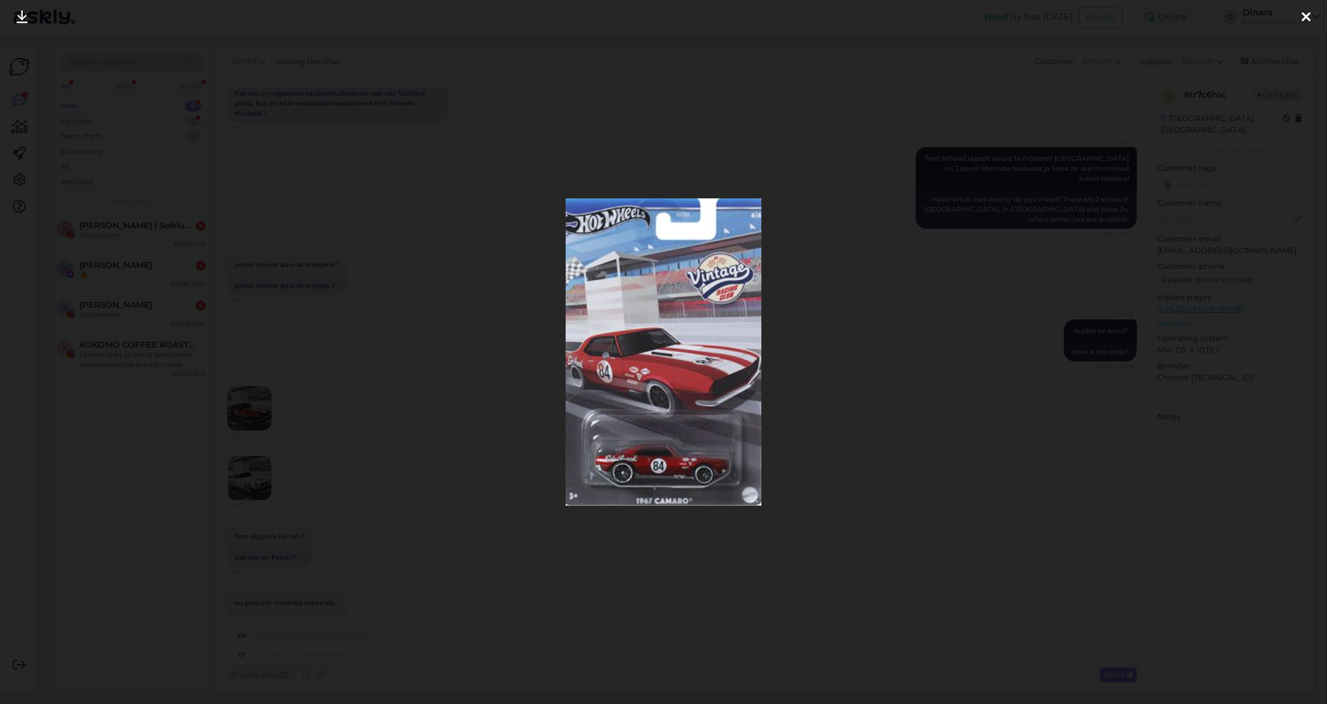
click at [1302, 15] on icon at bounding box center [1305, 18] width 9 height 14
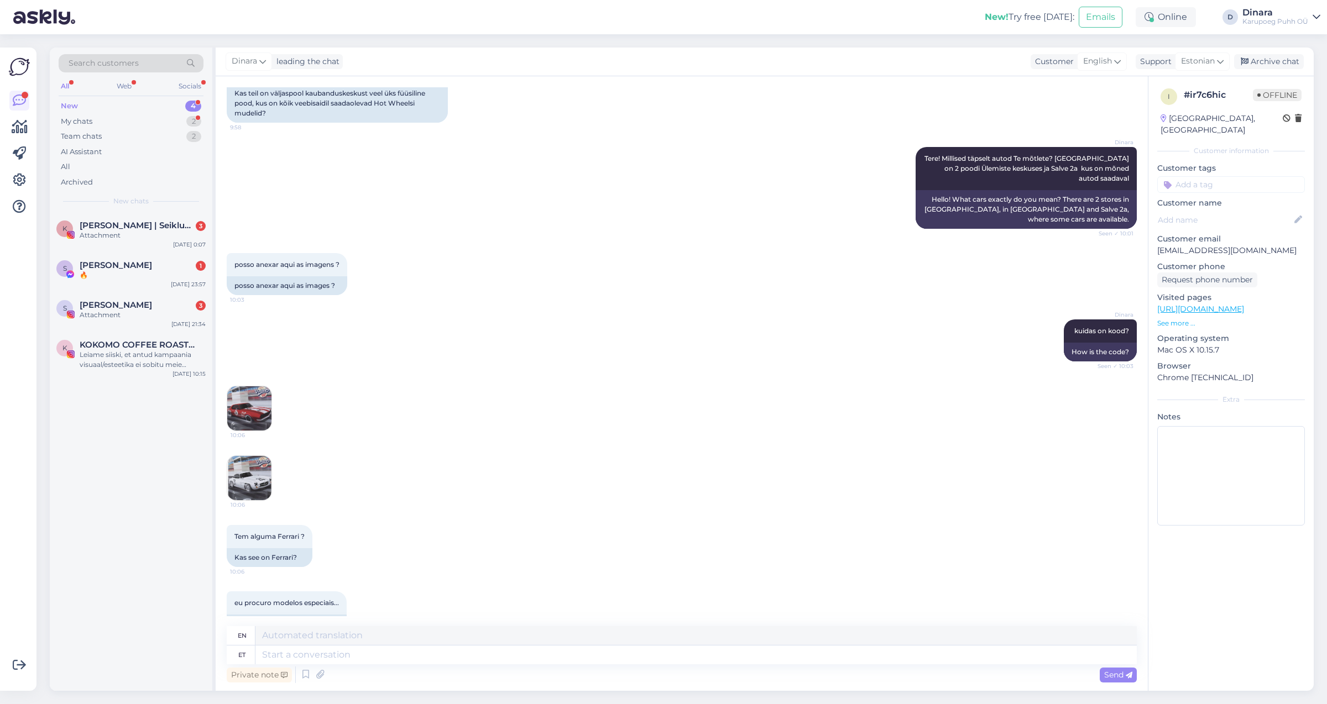
click at [267, 456] on img at bounding box center [249, 478] width 44 height 44
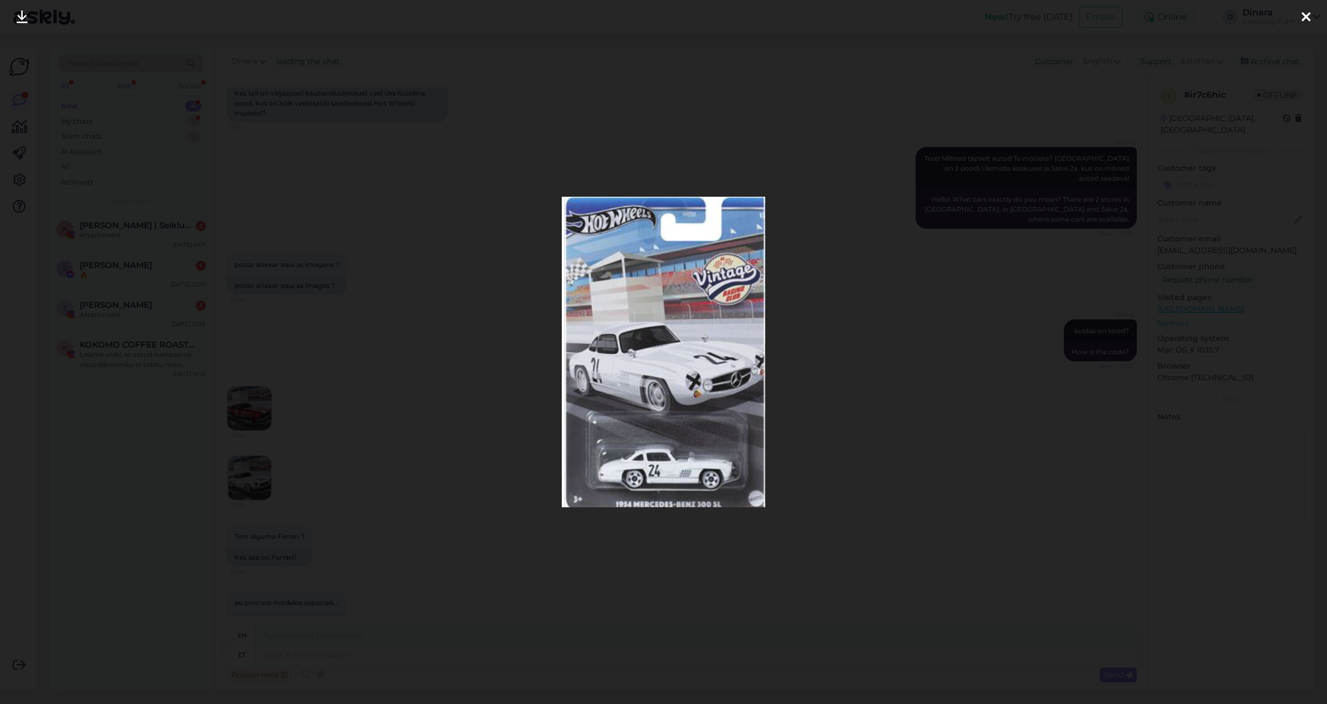
click at [1309, 25] on div at bounding box center [1306, 17] width 22 height 35
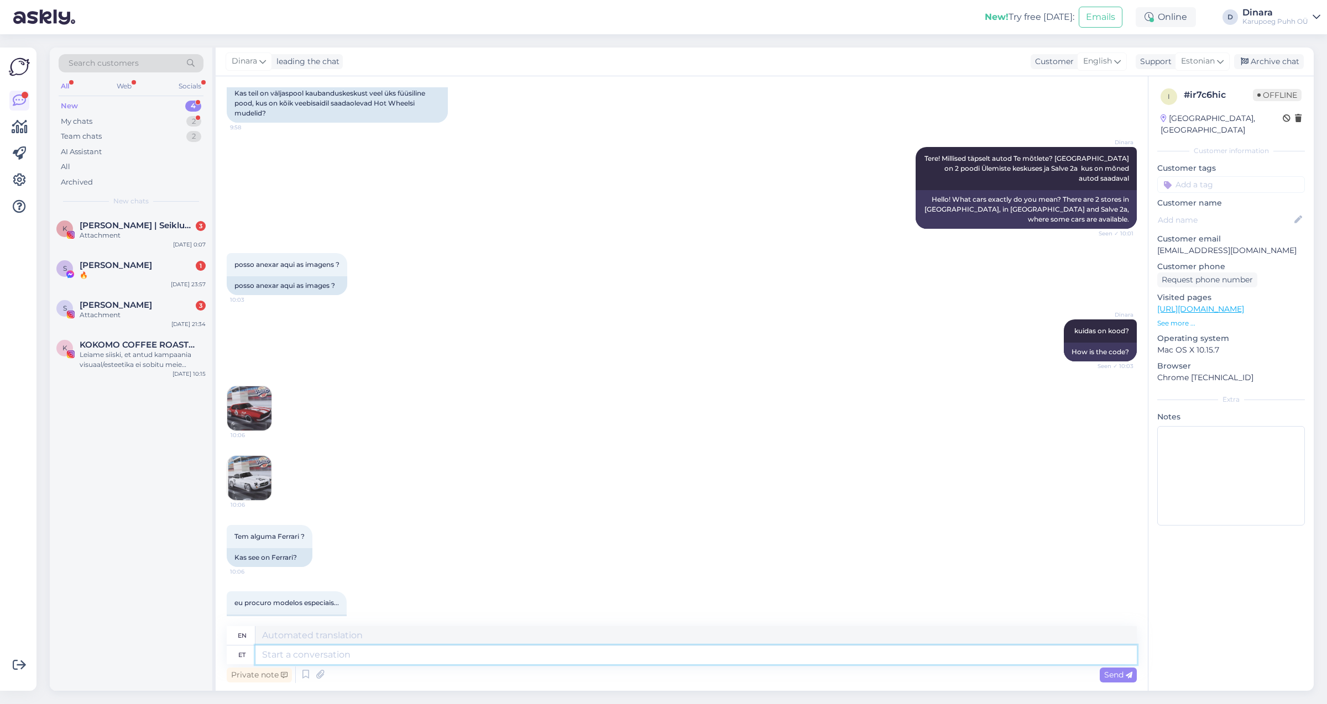
click at [404, 655] on textarea at bounding box center [695, 655] width 881 height 19
type textarea "Kahjuks"
type textarea "Unfortunately"
type textarea "Kahjuks Salve"
type textarea "Unfortunately, Salve"
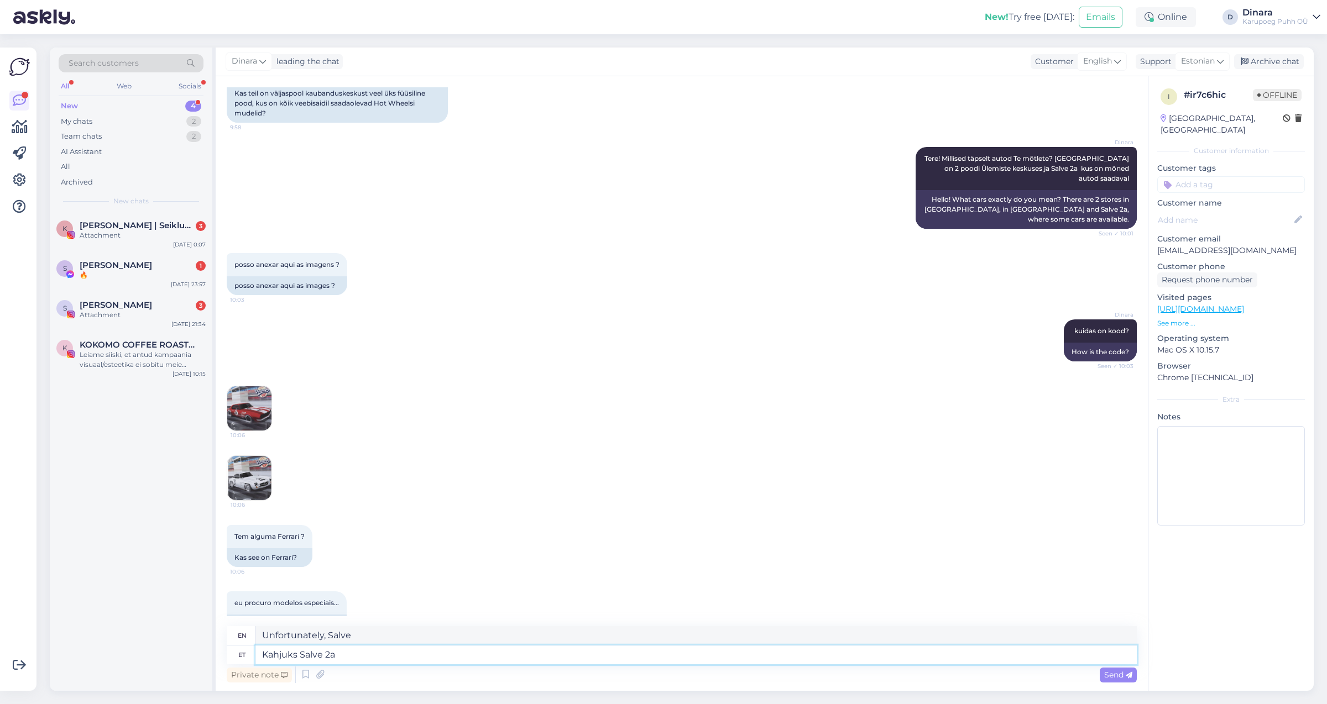
type textarea "Kahjuks Salve 2a"
type textarea "Unfortunately, Salve 2a"
type textarea "Kahjuks Salve 2a poes"
type textarea "Unfortunately, Salve 2a is in the store."
type textarea "Kahjuks Salve 2a poes need"
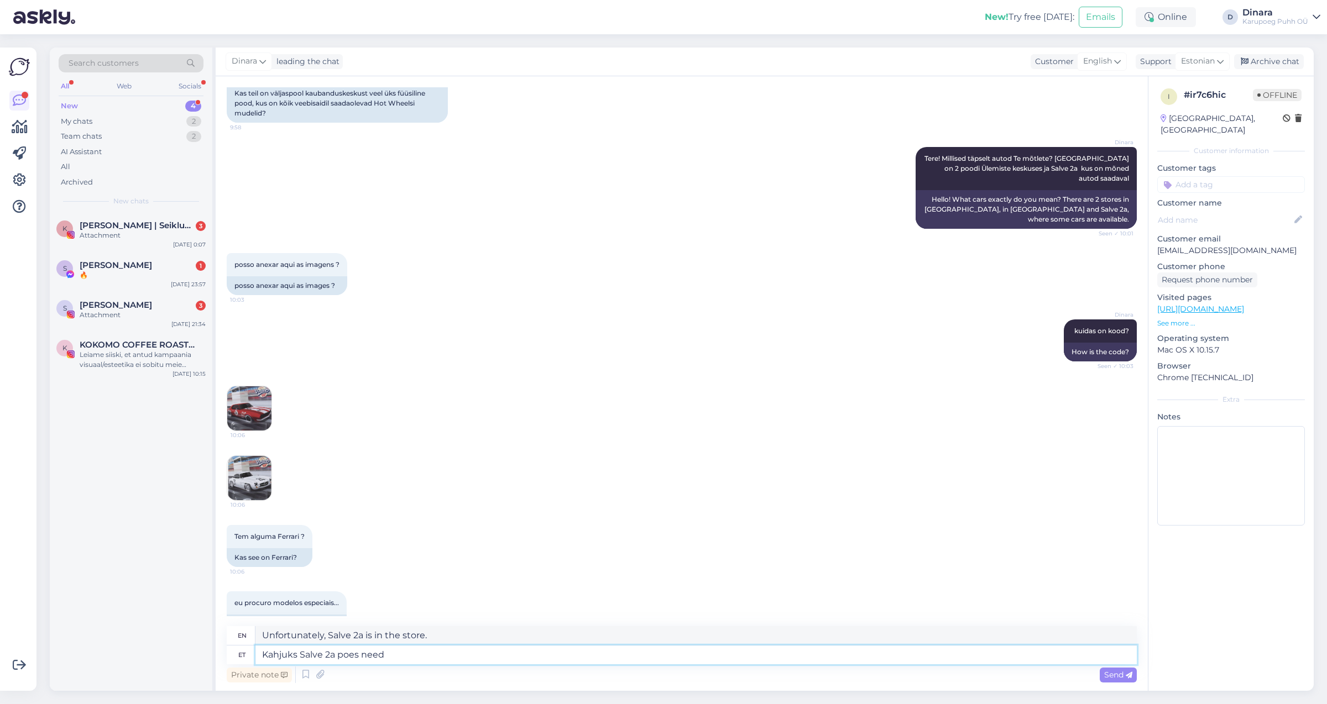
type textarea "Unfortunately, these are in the Salve 2a store"
type textarea "Kahjuks Salve 2a poes need pole"
type textarea "Unfortunately, they are not available in the Salve 2a store."
type textarea "Kahjuks Salve 2a poes need pole,"
type textarea "Unfortunately, they are not available in the Salve 2a store,"
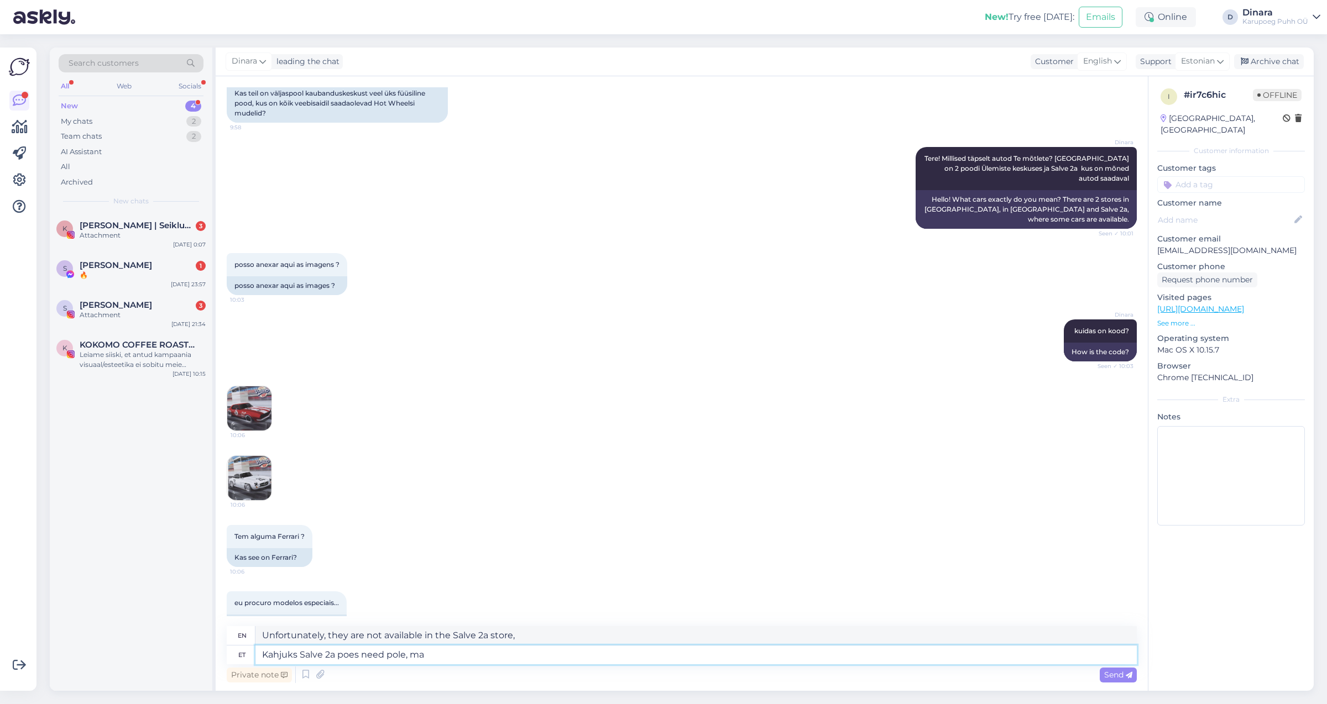
type textarea "Kahjuks Salve 2a poes need pole, ma"
type textarea "Unfortunately, they are not available in the Salve 2a store, I"
type textarea "Kahjuks Salve 2a poes need pole, ma ei"
type textarea "Unfortunately, they are not available in the Salve 2a store, I don't"
type textarea "Kahjuks Salve 2a poes need pole, ma ei saa v"
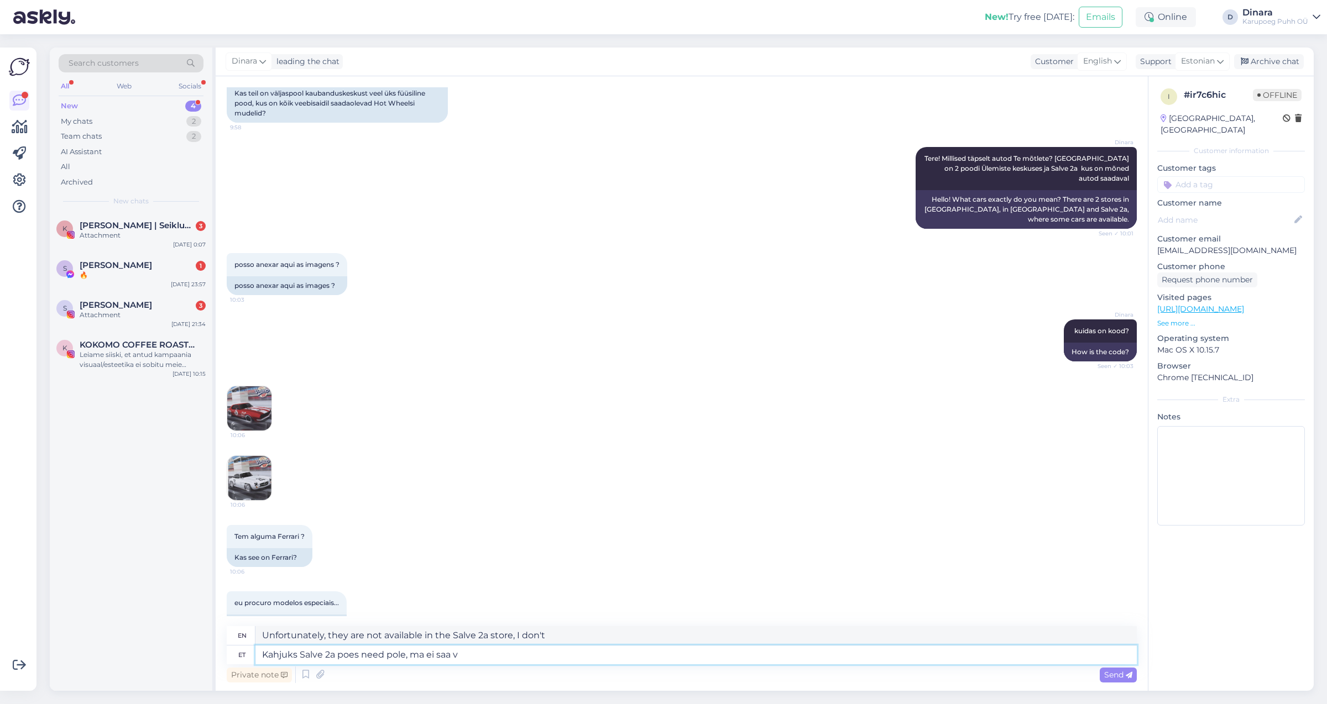
type textarea "Unfortunately, they are not available in the Salve 2a store, I can't"
type textarea "Kahjuks Salve 2a poes need pole, ma ei saa vadata"
type textarea "Unfortunately, they are not available in the Salve 2a store, I can't check."
type textarea "Kahjuks Salve 2a poes need pole, ma ei saa vadata millised"
type textarea "Unfortunately, they are not available in the Salve 2a store, I can't see which …"
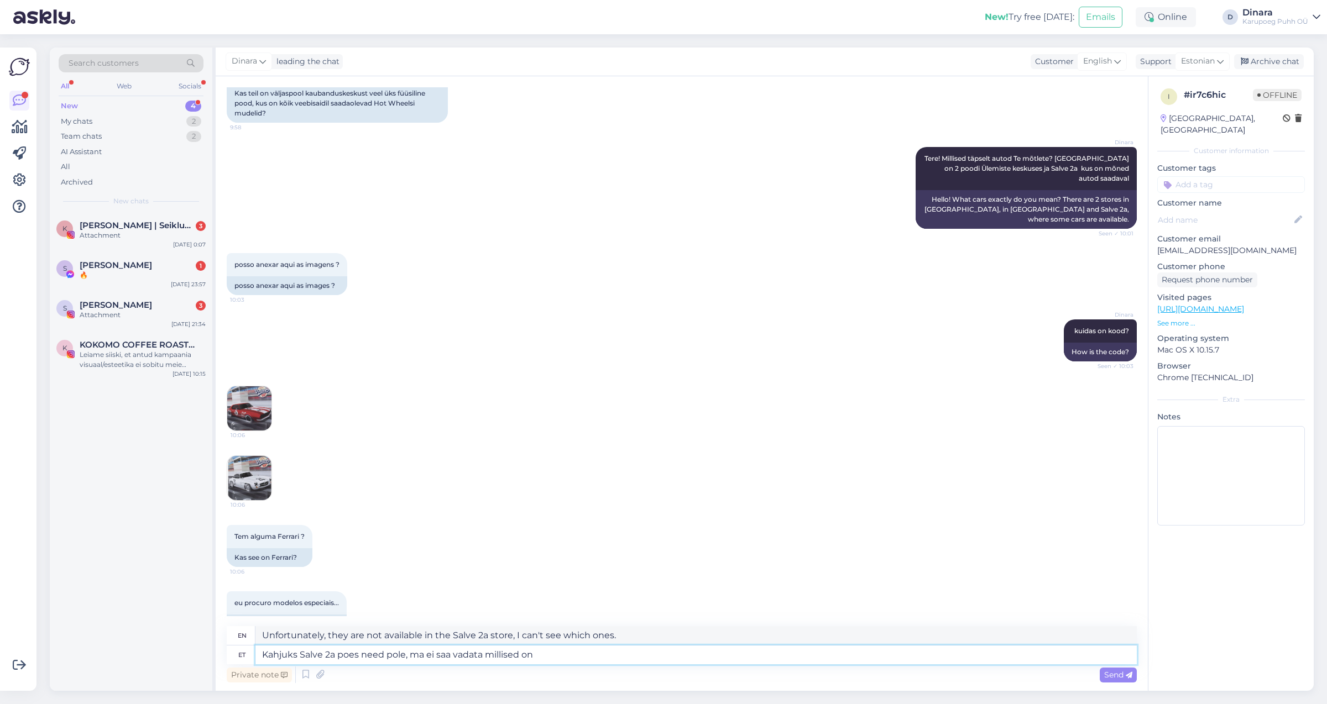
type textarea "Kahjuks Salve 2a poes need pole, ma ei saa vadata millised on t"
type textarea "Unfortunately, they are not available in the Salve 2a store, I can't see what t…"
type textarea "Kahjuks Salve 2a poes need pole, ma ei saa vadata millised on teis"
type textarea "Unfortunately, they are not available in the Salve 2a store, I can't see what o…"
type textarea "Kahjuks Salve 2a poes need pole, ma ei saa vadata millised on teistes"
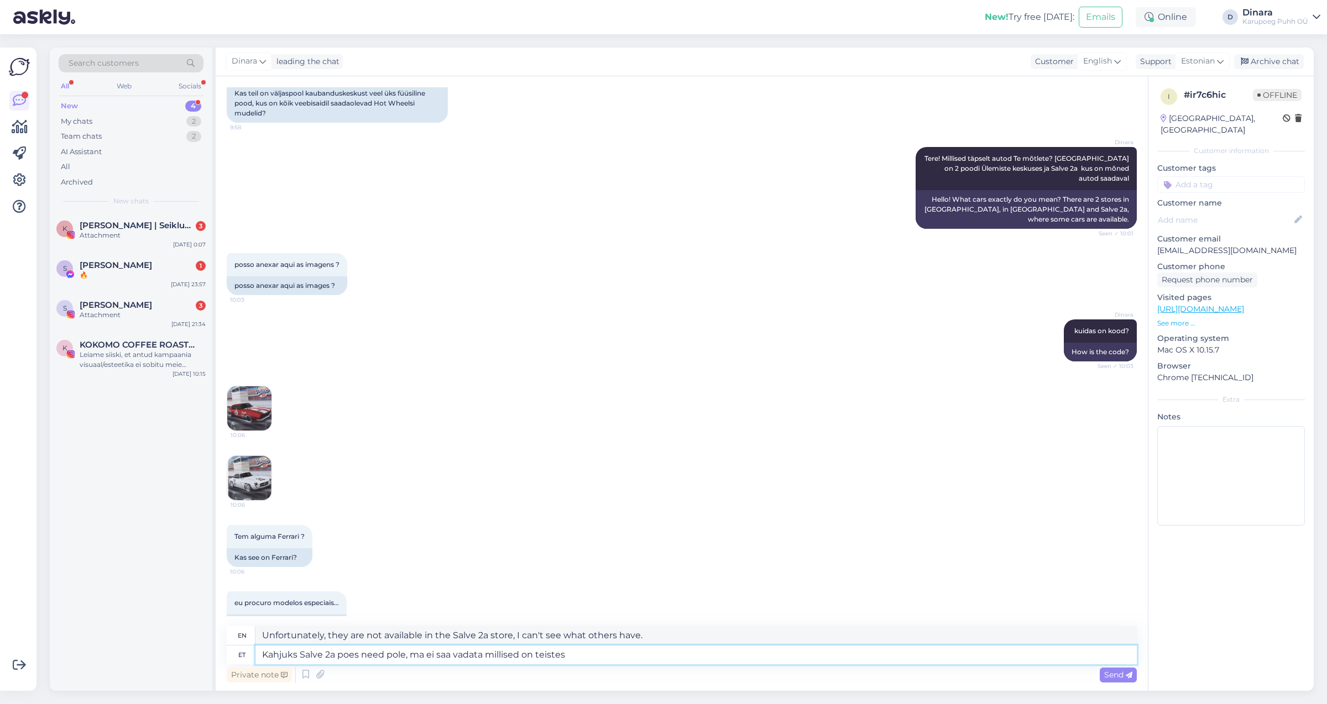
type textarea "Unfortunately, they are not available in the Salve 2a store, I can't see what o…"
type textarea "Kahjuks Salve 2a poes need pole, ma ei saa vadata millised on teistes poodides"
type textarea "Unfortunately, they are not available in the Salve 2a store, I can't check what…"
type textarea "Kahjuks Salve 2a poes need pole, ma ei saa vadata millised on teistes poodides …"
type textarea "Unfortunately, they are not available in the Salve 2a store, I can't check what…"
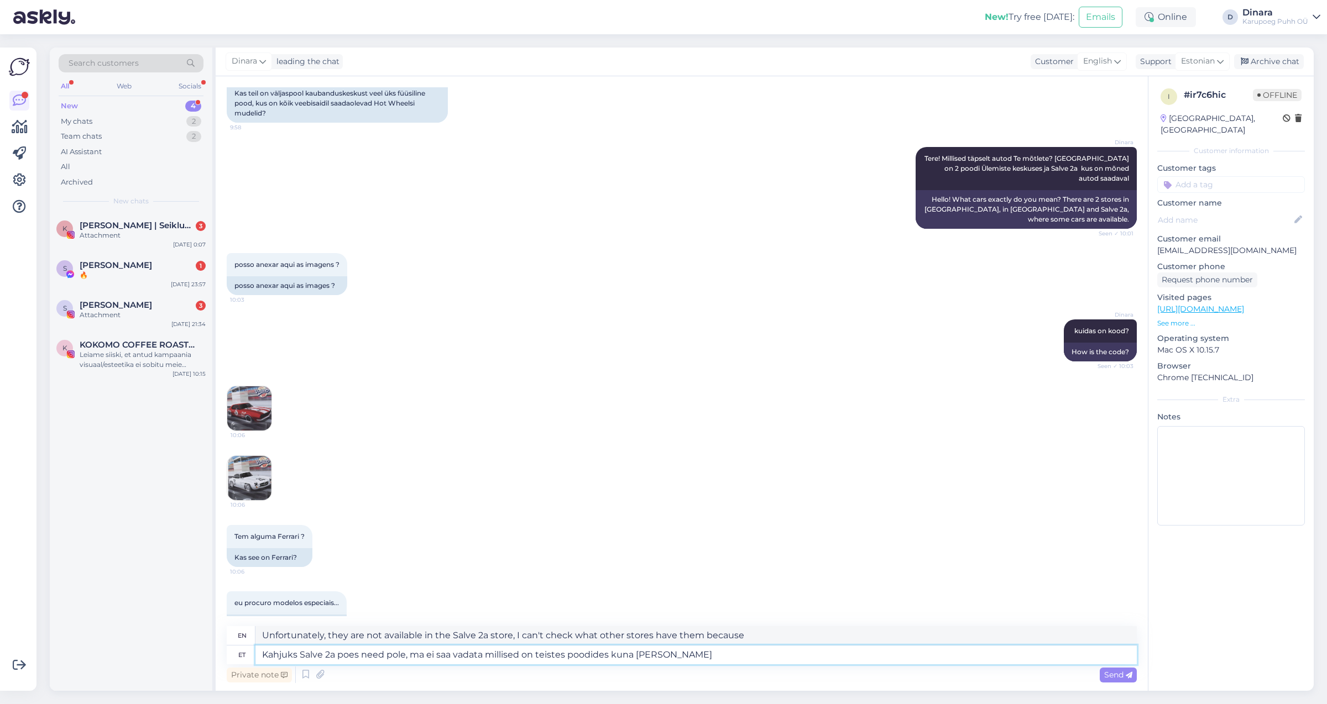
type textarea "Kahjuks Salve 2a poes need pole, ma ei saa vadata millised on teistes poodides …"
type textarea "Unfortunately, they are not available in the Salve 2a store, I can't check what…"
type textarea "Kahjuks Salve 2a poes need pole, ma ei saa vadata millised on teistes poodides …"
type textarea "Unfortunately, they are not available in the Salve 2a store, I can't check what…"
type textarea "Kahjuks Salve 2a poes need pole, ma ei saa vadata millised on teistes poodides …"
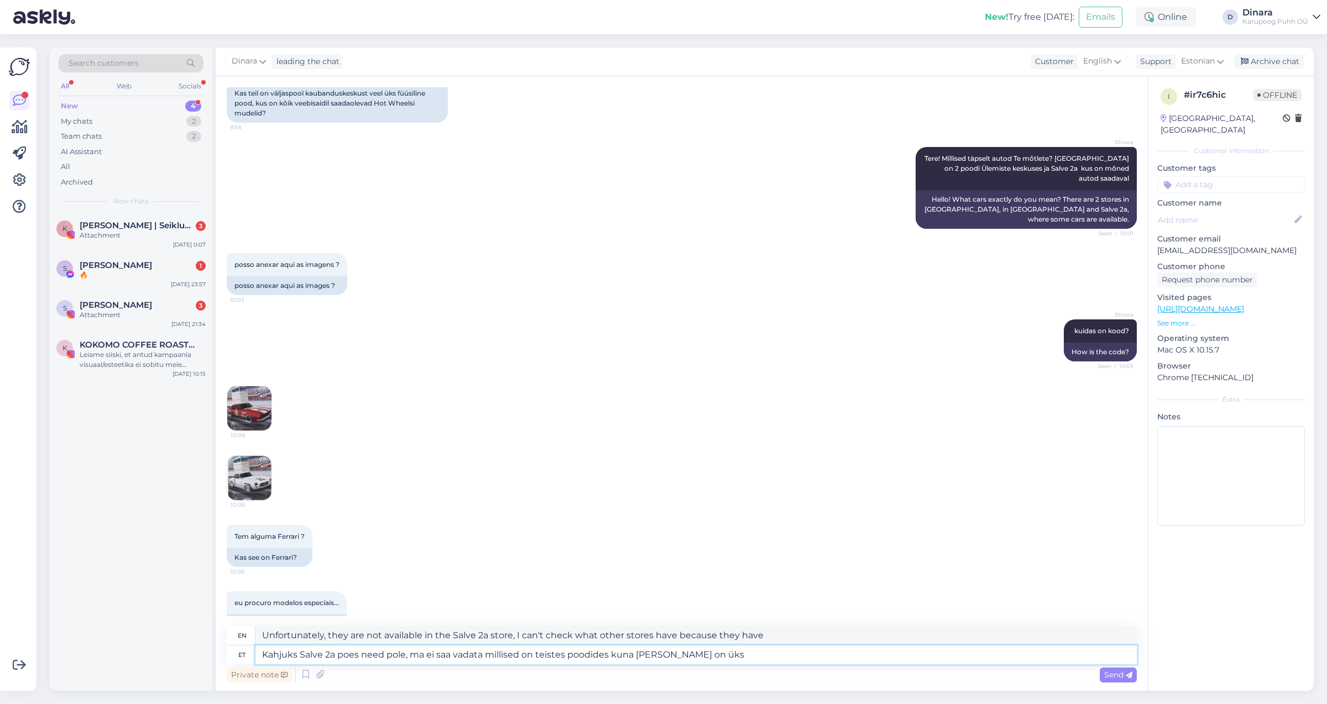
type textarea "Unfortunately, they are not available in the Salve 2a store, I can't check what…"
type textarea "Kahjuks Salve 2a poes need pole, ma ei saa vadata millised on teistes poodides …"
type textarea "Unfortunately, they are not available in the Salve 2a store, I can't check what…"
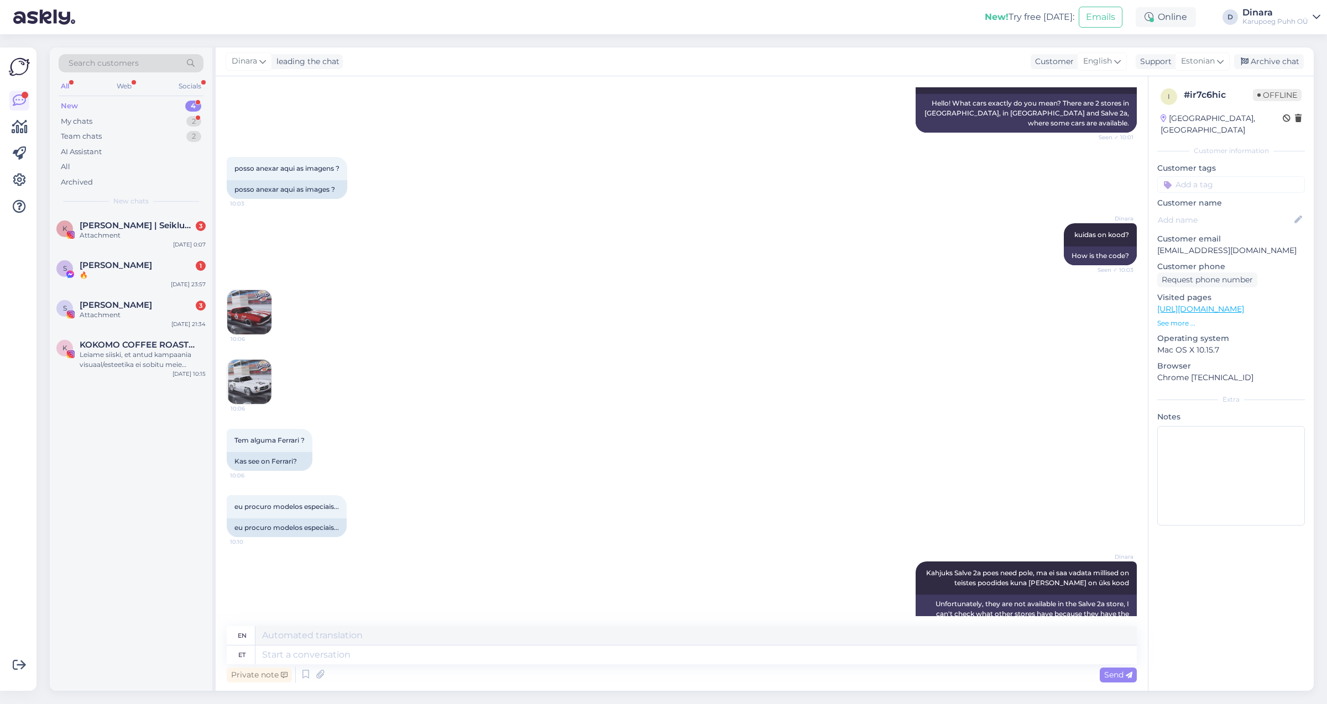
scroll to position [583, 0]
